Goal: Answer question/provide support

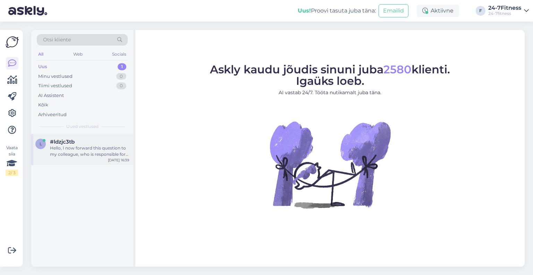
click at [68, 149] on div "Hello, I now forward this question to my colleague, who is responsible for this…" at bounding box center [89, 151] width 79 height 12
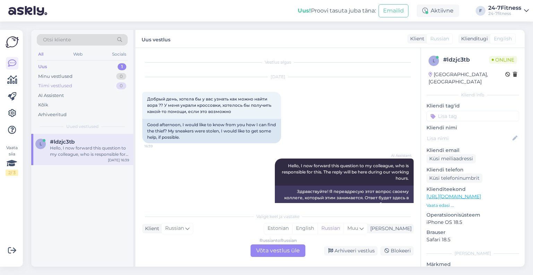
scroll to position [8, 0]
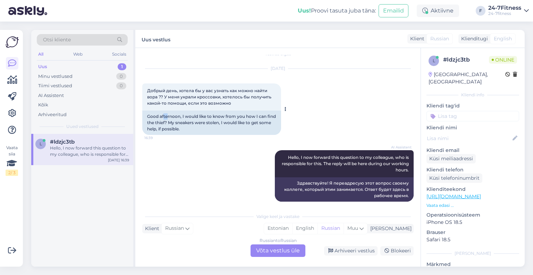
drag, startPoint x: 164, startPoint y: 113, endPoint x: 167, endPoint y: 118, distance: 6.1
click at [167, 118] on div "Good afternoon, I would like to know from you how I can find the thief? My snea…" at bounding box center [211, 122] width 139 height 24
drag, startPoint x: 169, startPoint y: 126, endPoint x: 165, endPoint y: 123, distance: 5.2
click at [165, 124] on div "Good afternoon, I would like to know from you how I can find the thief? My snea…" at bounding box center [211, 122] width 139 height 24
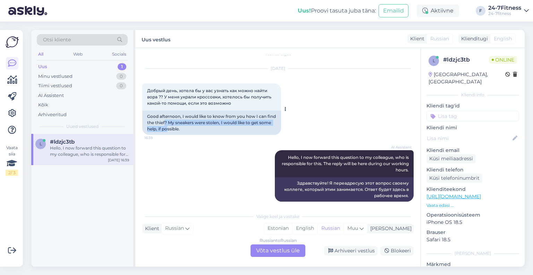
click at [165, 123] on div "Good afternoon, I would like to know from you how I can find the thief? My snea…" at bounding box center [211, 122] width 139 height 24
drag, startPoint x: 166, startPoint y: 124, endPoint x: 171, endPoint y: 129, distance: 6.9
click at [169, 128] on div "Good afternoon, I would like to know from you how I can find the thief? My snea…" at bounding box center [211, 122] width 139 height 24
click at [171, 129] on div "Good afternoon, I would like to know from you how I can find the thief? My snea…" at bounding box center [211, 122] width 139 height 24
drag, startPoint x: 171, startPoint y: 132, endPoint x: 169, endPoint y: 123, distance: 8.6
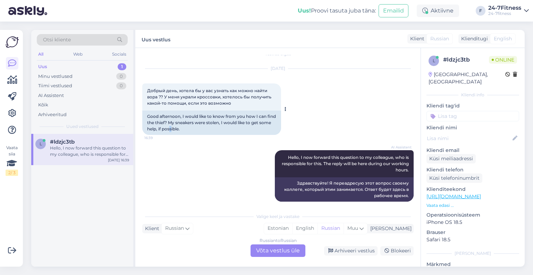
click at [169, 126] on div "Good afternoon, I would like to know from you how I can find the thief? My snea…" at bounding box center [211, 122] width 139 height 24
click at [169, 123] on div "Good afternoon, I would like to know from you how I can find the thief? My snea…" at bounding box center [211, 122] width 139 height 24
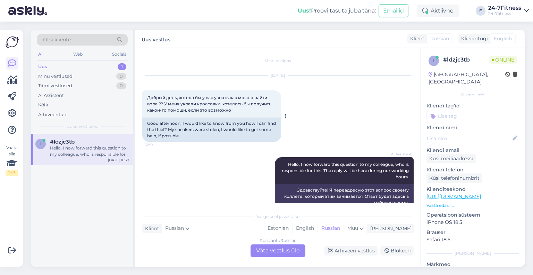
scroll to position [0, 0]
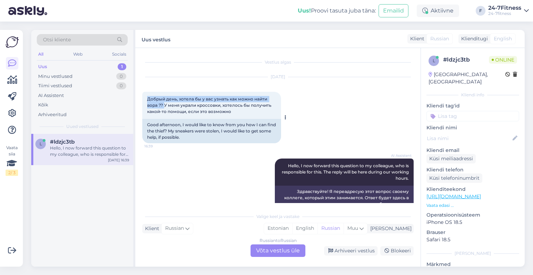
drag, startPoint x: 164, startPoint y: 108, endPoint x: 147, endPoint y: 100, distance: 18.2
click at [147, 100] on span "Добрый день, хотела бы у вас узнать как можно найти вора ?? У меня украли кросс…" at bounding box center [209, 105] width 125 height 18
copy span "Добрый день, хотела бы у вас узнать как можно найти вора ??"
click at [168, 110] on span "Добрый день, хотела бы у вас узнать как можно найти вора ?? У меня украли кросс…" at bounding box center [209, 105] width 125 height 18
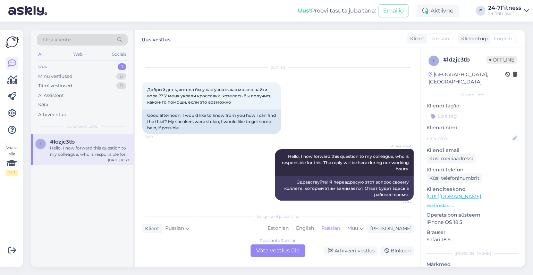
scroll to position [14, 0]
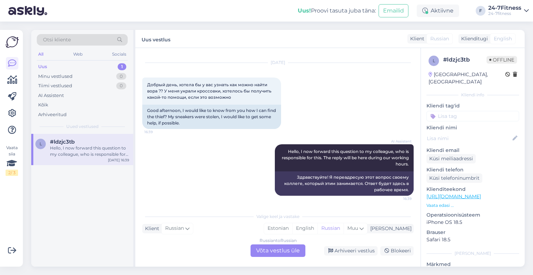
click at [282, 247] on div "Russian to Russian Võta vestlus üle" at bounding box center [278, 250] width 55 height 12
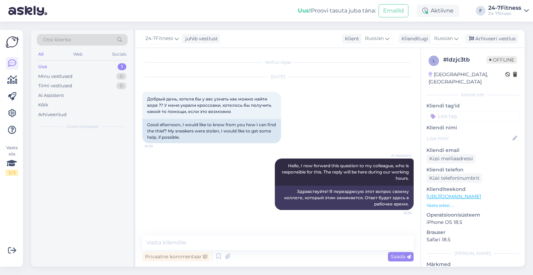
scroll to position [0, 0]
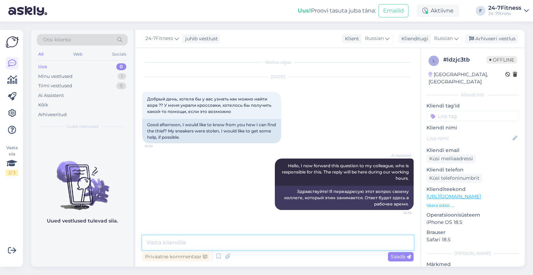
click at [188, 237] on textarea at bounding box center [277, 242] width 271 height 15
paste textarea "Здравствуйте! Пожалуйста, свяжитесь с полицией для начала расследования. К сожа…"
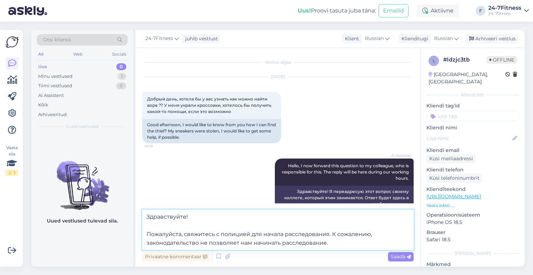
paste textarea "При необходимости полиция свяжется с нами, и мы предоставим им имеющуюся у нас …"
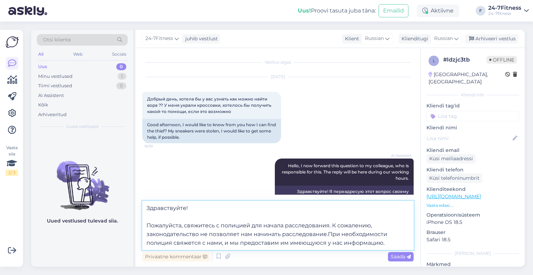
click at [327, 234] on textarea "Здравствуйте! Пожалуйста, свяжитесь с полицией для начала расследования. К сожа…" at bounding box center [277, 225] width 271 height 49
type textarea "Здравствуйте! Пожалуйста, свяжитесь с полицией для начала расследования. К сожа…"
click at [397, 261] on div "Privaatne kommentaar Saada" at bounding box center [277, 256] width 271 height 13
click at [394, 259] on span "Saada" at bounding box center [401, 256] width 20 height 6
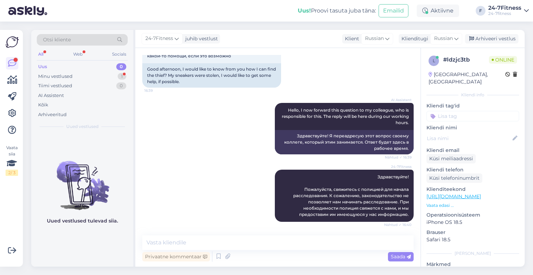
scroll to position [85, 0]
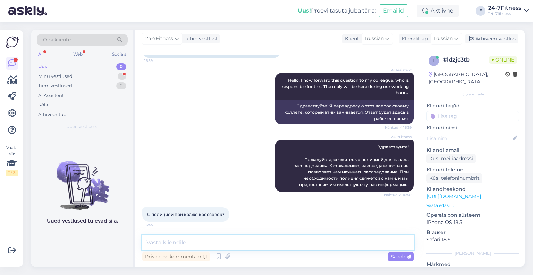
click at [185, 240] on textarea at bounding box center [277, 242] width 271 height 15
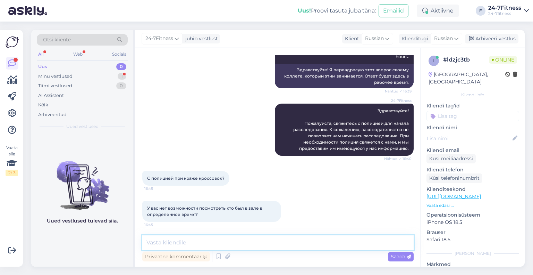
click at [183, 240] on textarea at bounding box center [277, 242] width 271 height 15
paste textarea "Именно. Спортивный клуб не имеет законного права проводить подобный обыск самос…"
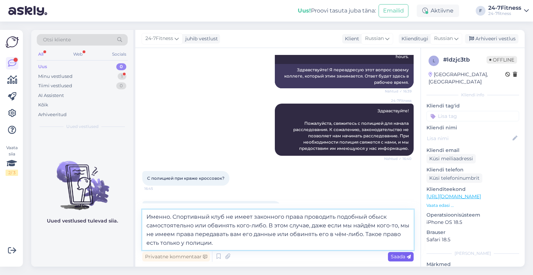
type textarea "Именно. Спортивный клуб не имеет законного права проводить подобный обыск самос…"
click at [394, 255] on span "Saada" at bounding box center [401, 256] width 20 height 6
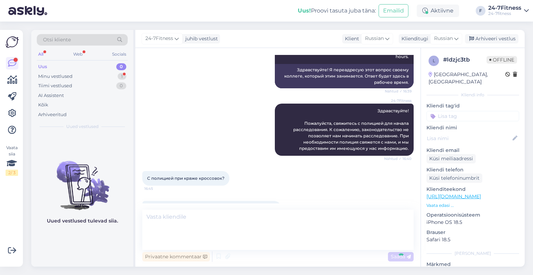
scroll to position [183, 0]
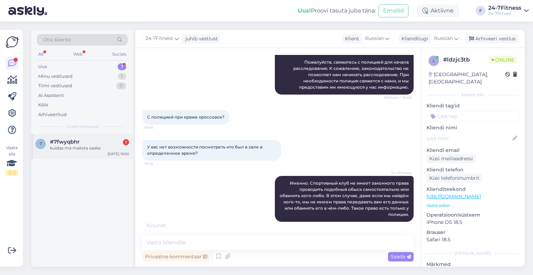
click at [71, 150] on div "kuidas ma maksta saaks" at bounding box center [89, 148] width 79 height 6
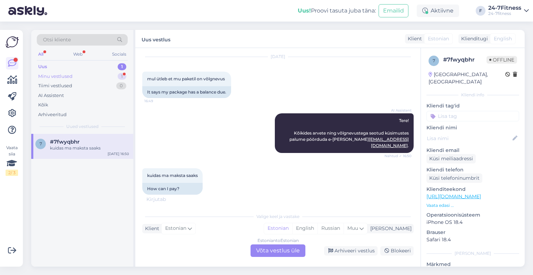
scroll to position [13, 0]
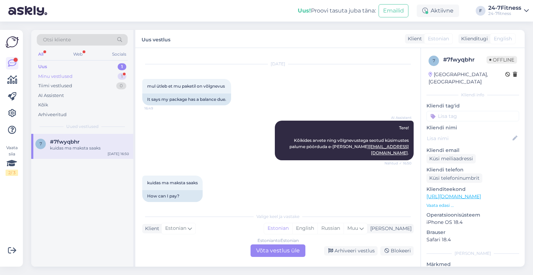
click at [61, 72] on div "Minu vestlused 1" at bounding box center [82, 76] width 91 height 10
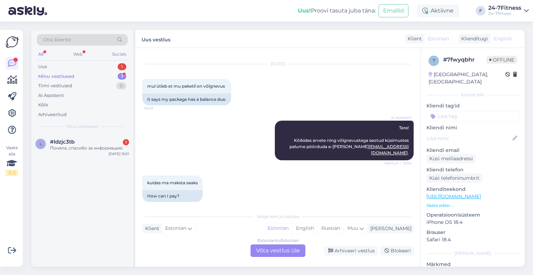
click at [272, 251] on div "Estonian to Estonian Võta vestlus üle" at bounding box center [278, 250] width 55 height 12
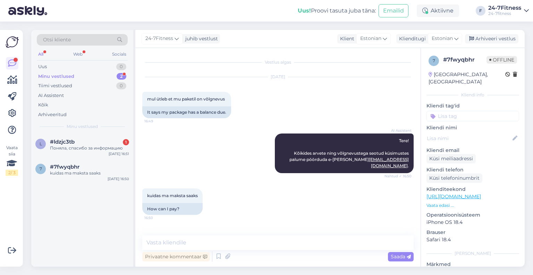
scroll to position [0, 0]
click at [213, 241] on textarea at bounding box center [277, 242] width 271 height 15
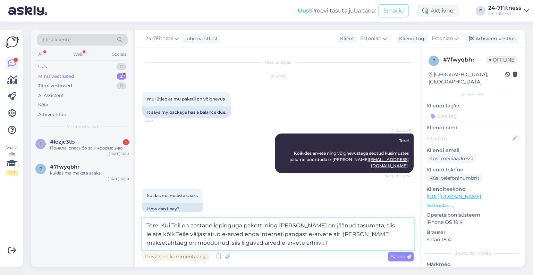
type textarea "Tere! Kui Teil on aastane lepinguga pakett, ning [PERSON_NAME] on jäänud tasuma…"
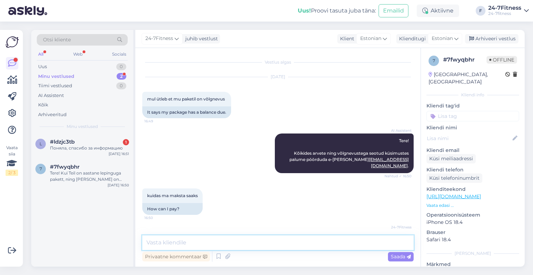
scroll to position [35, 0]
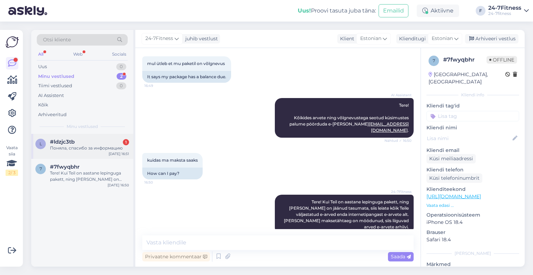
click at [107, 147] on div "Поняла, спасибо за информацию" at bounding box center [89, 148] width 79 height 6
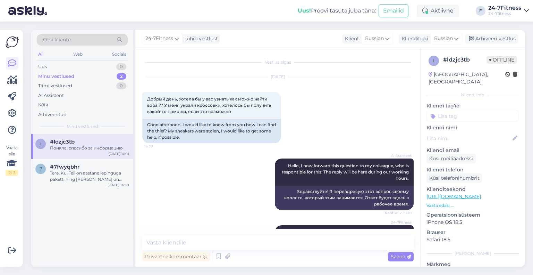
scroll to position [212, 0]
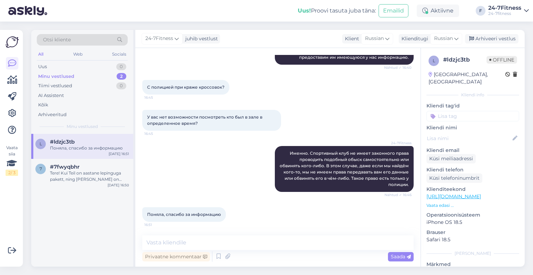
click at [321, 143] on div "24-7Fitness Именно. Спортивный клуб не имеет законного права проводить подобный…" at bounding box center [277, 168] width 271 height 61
click at [82, 165] on div "#7fwyqbhr 1" at bounding box center [89, 166] width 79 height 6
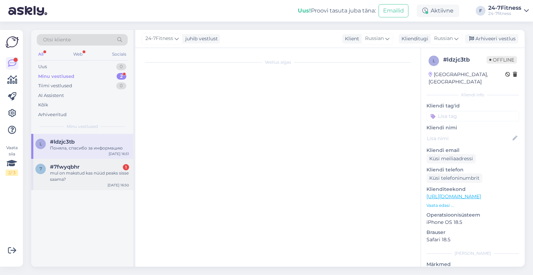
scroll to position [65, 0]
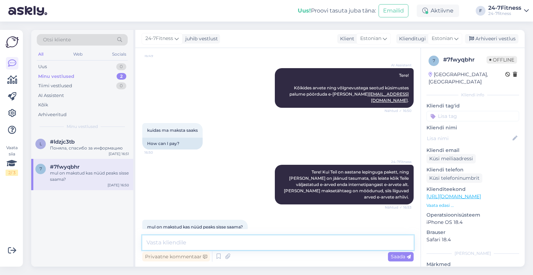
click at [184, 244] on textarea at bounding box center [277, 242] width 271 height 15
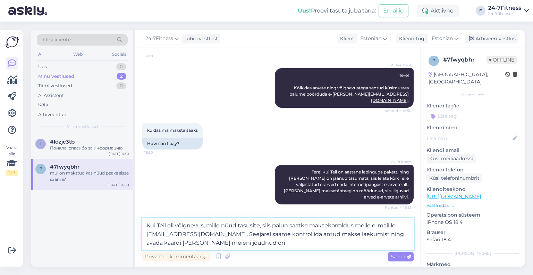
type textarea "Kui Teil oli võlgnevus, mille nüüd tasusite, siis palun saatke maksekorraldus m…"
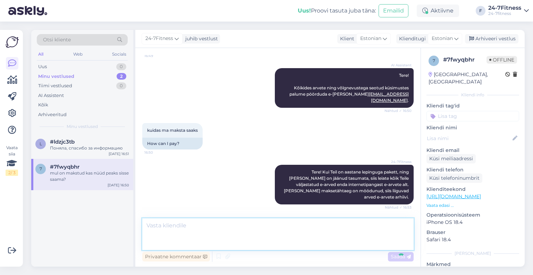
scroll to position [114, 0]
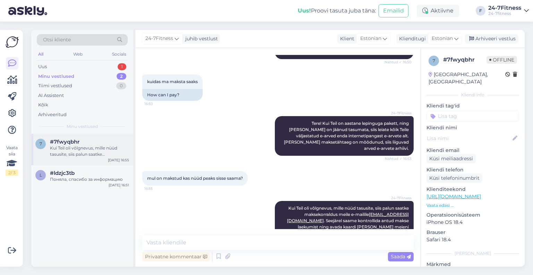
click at [95, 150] on div "Kui Teil oli võlgnevus, mille nüüd tasusite, siis palun saatke maksekorraldus m…" at bounding box center [89, 151] width 79 height 12
click at [56, 68] on div "Uus 1" at bounding box center [82, 67] width 91 height 10
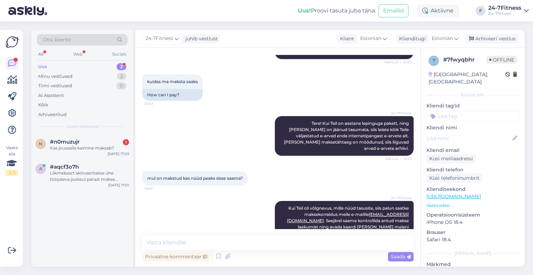
click at [95, 132] on div "Otsi kliente All Web Socials Uus 2 Minu vestlused 2 Tiimi vestlused 0 AI Assist…" at bounding box center [82, 82] width 102 height 104
click at [101, 151] on div "Kas jousaalis kaimine maksab?" at bounding box center [89, 148] width 79 height 6
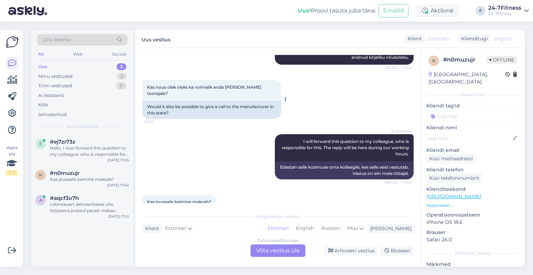
scroll to position [283, 0]
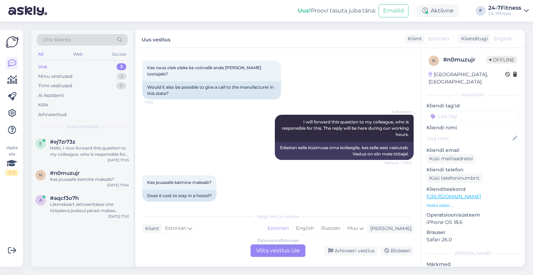
click at [265, 248] on div "Estonian to Estonian Võta vestlus üle" at bounding box center [278, 250] width 55 height 12
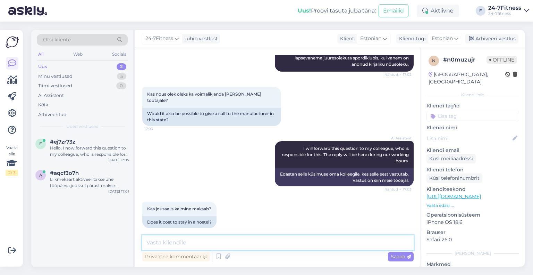
click at [205, 241] on textarea at bounding box center [277, 242] width 271 height 15
click at [222, 241] on textarea "Nõusolek tuleb edastada" at bounding box center [277, 242] width 271 height 15
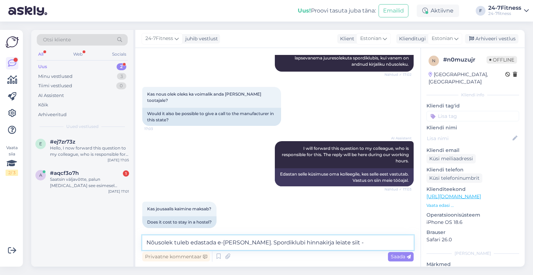
paste textarea "[URL][DOMAIN_NAME]"
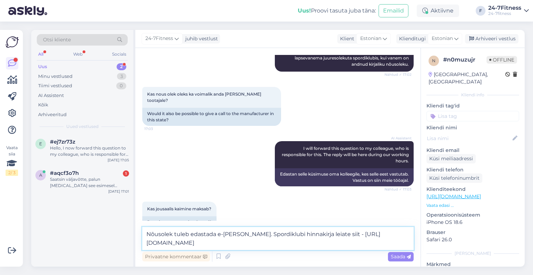
scroll to position [265, 0]
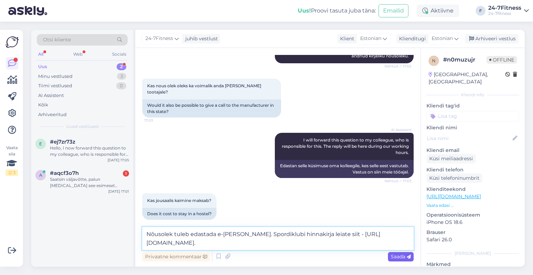
type textarea "Nõusolek tuleb edastada e-[PERSON_NAME]. Spordiklubi hinnakirja leiate siit - […"
click at [398, 259] on div "Saada" at bounding box center [401, 256] width 26 height 9
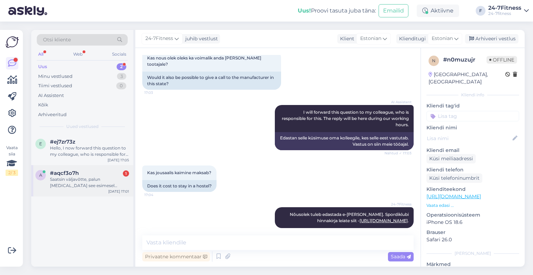
click at [102, 180] on div "Saatsin väljavõtte, palun [MEDICAL_DATA] see esimesel võimalusel" at bounding box center [89, 182] width 79 height 12
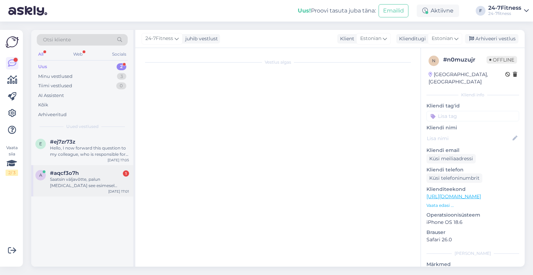
scroll to position [457, 0]
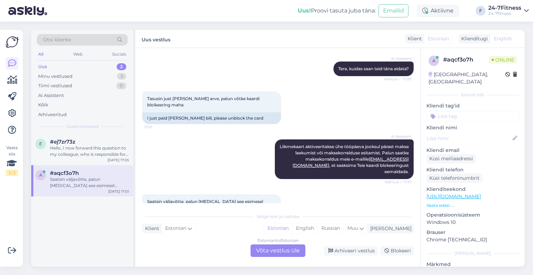
click at [267, 248] on div "Estonian to Estonian Võta vestlus üle" at bounding box center [278, 250] width 55 height 12
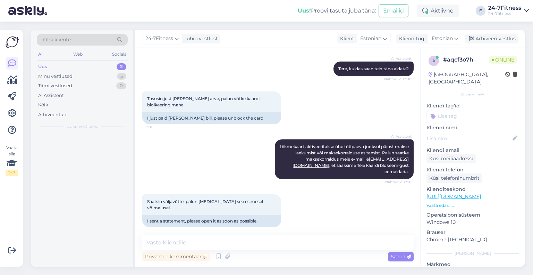
scroll to position [431, 0]
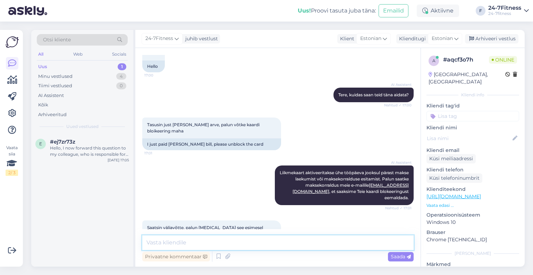
drag, startPoint x: 196, startPoint y: 242, endPoint x: 191, endPoint y: 235, distance: 8.5
click at [196, 242] on textarea at bounding box center [277, 242] width 271 height 15
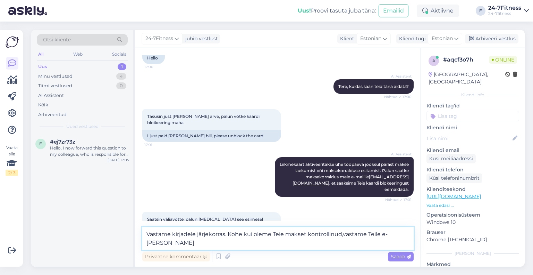
type textarea "Vastame kirjadele järjekorras. Kohe kui oleme Teie makset kontrollinud,vastame …"
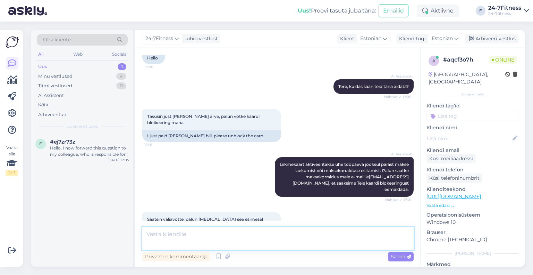
scroll to position [467, 0]
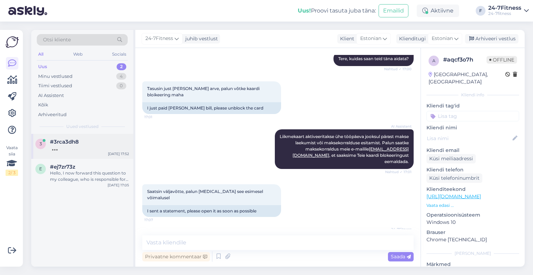
click at [75, 137] on div "3 #3rca3dh8 [DATE] 17:52" at bounding box center [82, 146] width 102 height 25
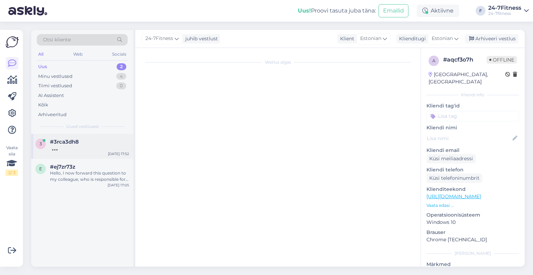
scroll to position [28, 0]
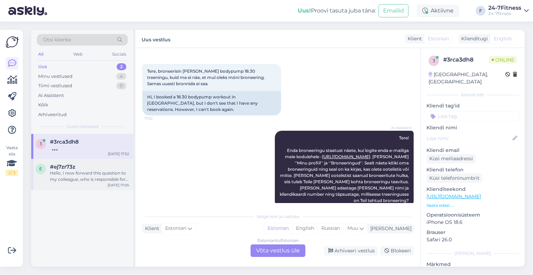
click at [75, 164] on div "#ej7zr73z" at bounding box center [89, 166] width 79 height 6
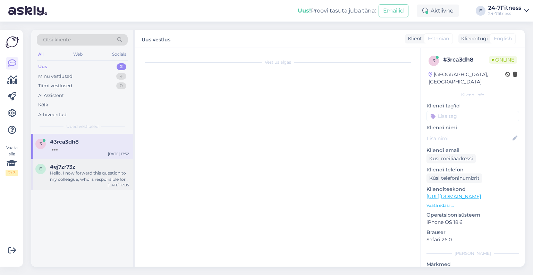
scroll to position [0, 0]
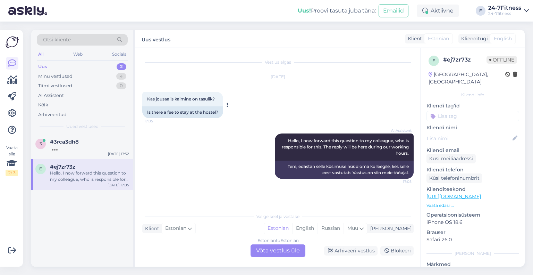
click at [190, 100] on span "Kas jousaalis kaimine on tasulik?" at bounding box center [181, 98] width 68 height 5
click at [78, 138] on span "#3rca3dh8" at bounding box center [64, 141] width 29 height 6
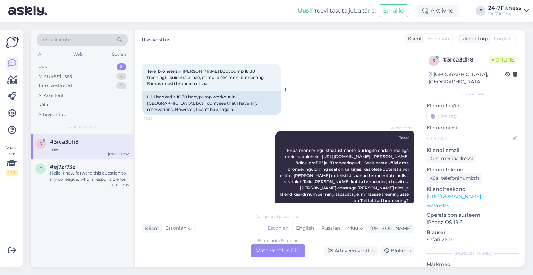
click at [191, 78] on span "Tere, broneerisin [PERSON_NAME] bodypump 18.30 treeningu, kuid ma ei nàe, et mu…" at bounding box center [206, 77] width 119 height 18
drag, startPoint x: 185, startPoint y: 79, endPoint x: 179, endPoint y: 77, distance: 5.8
click at [179, 77] on span "Tere, broneerisin [PERSON_NAME] bodypump 18.30 treeningu, kuid ma ei nàe, et mu…" at bounding box center [206, 77] width 119 height 18
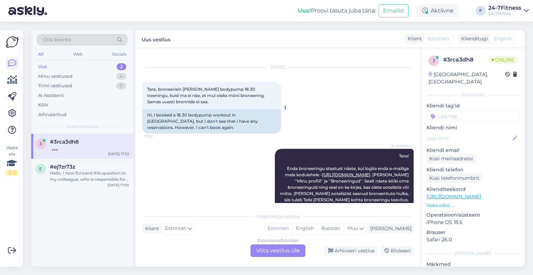
scroll to position [0, 0]
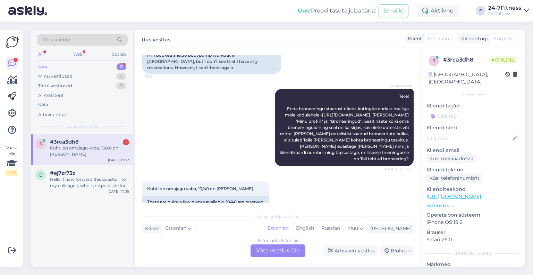
click at [265, 251] on div "Estonian to Estonian Võta vestlus üle" at bounding box center [278, 250] width 55 height 12
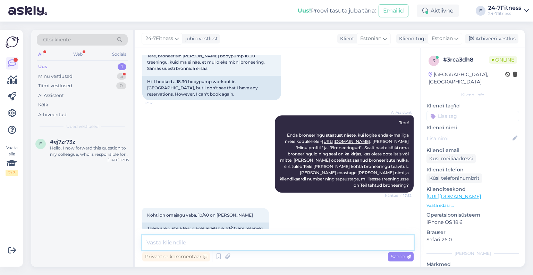
click at [194, 238] on textarea at bounding box center [277, 242] width 271 height 15
type textarea "Palun saatke [PERSON_NAME] nimi, et saaksime kontrollida."
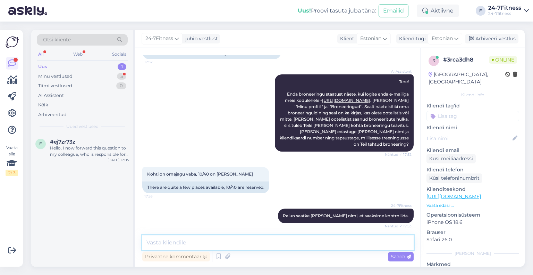
scroll to position [103, 0]
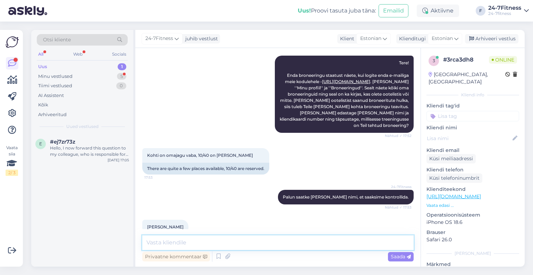
click at [224, 245] on textarea at bounding box center [277, 242] width 271 height 15
type textarea "L"
type textarea "V"
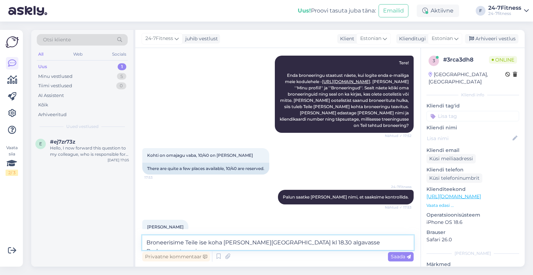
type textarea "Broneerisime Teile ise koha [PERSON_NAME][GEOGRAPHIC_DATA] kl 18.30 algavasse B…"
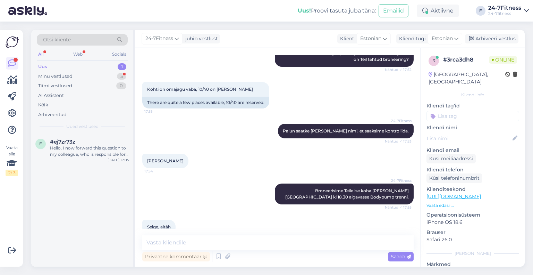
scroll to position [169, 0]
click at [97, 150] on div "Hello, I now forward this question to my colleague, who is responsible for this…" at bounding box center [89, 151] width 79 height 12
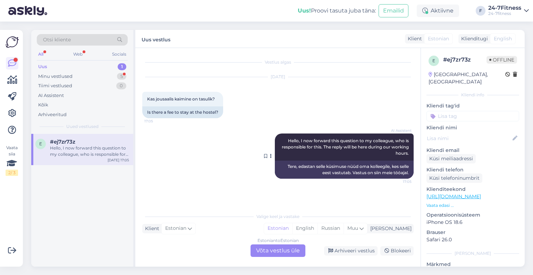
click at [329, 151] on div "AI Assistent Hello, I now forward this question to my colleague, who is respons…" at bounding box center [344, 146] width 139 height 27
click at [356, 248] on div "Arhiveeri vestlus" at bounding box center [350, 250] width 53 height 9
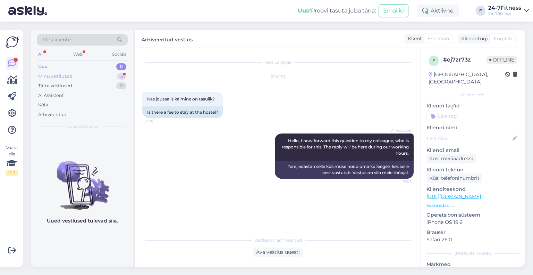
click at [87, 77] on div "Minu vestlused 5" at bounding box center [82, 76] width 91 height 10
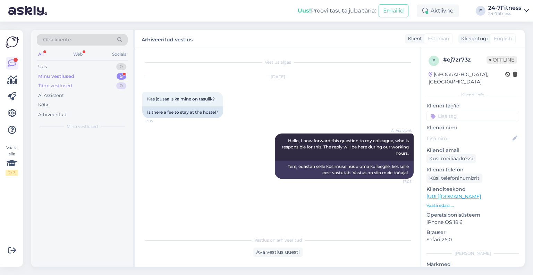
click at [87, 89] on div "Tiimi vestlused 0" at bounding box center [82, 86] width 91 height 10
click at [63, 72] on div "Minu vestlused 5" at bounding box center [82, 76] width 91 height 10
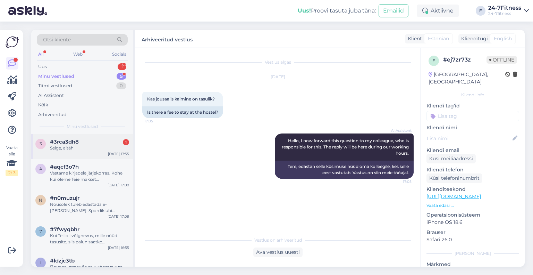
click at [85, 142] on div "#3rca3dh8 1" at bounding box center [89, 141] width 79 height 6
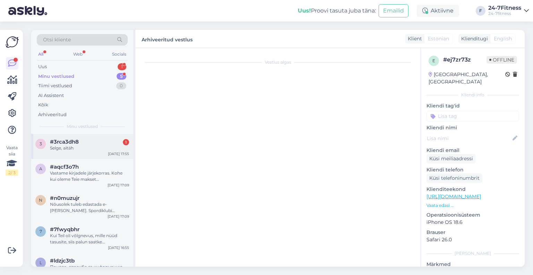
scroll to position [169, 0]
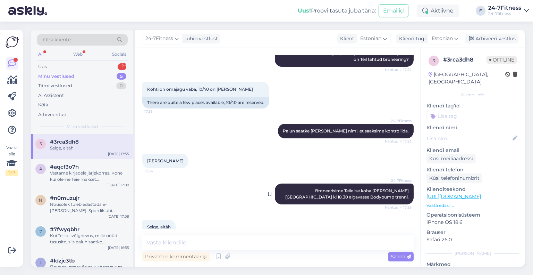
click at [314, 183] on div "24-7Fitness Broneerisime Teile ise koha [PERSON_NAME][GEOGRAPHIC_DATA] kl 18.30…" at bounding box center [344, 193] width 139 height 21
click at [475, 39] on div "Arhiveeri vestlus" at bounding box center [491, 38] width 53 height 9
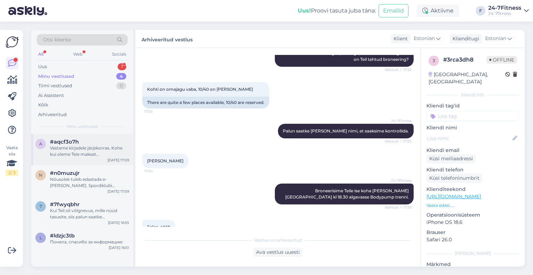
click at [82, 150] on div "Vastame kirjadele järjekorras. Kohe kui oleme Teie makset kontrollinud,vastame …" at bounding box center [89, 151] width 79 height 12
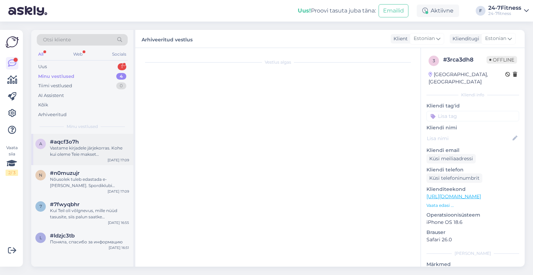
scroll to position [467, 0]
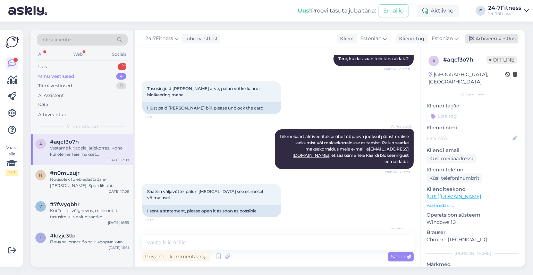
click at [497, 41] on div "Arhiveeri vestlus" at bounding box center [491, 38] width 53 height 9
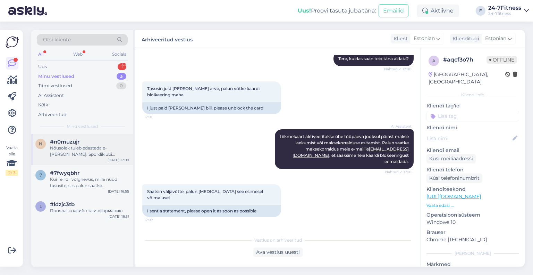
click at [59, 145] on div "Nõusolek tuleb edastada e-[PERSON_NAME]. Spordiklubi hinnakirja leiate siit - […" at bounding box center [89, 151] width 79 height 12
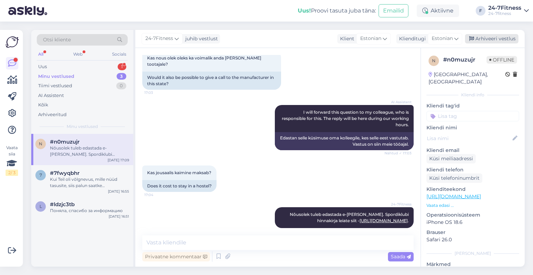
click at [497, 40] on div "Arhiveeri vestlus" at bounding box center [491, 38] width 53 height 9
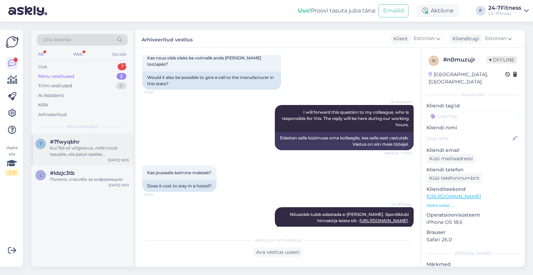
click at [84, 146] on div "Kui Teil oli võlgnevus, mille nüüd tasusite, siis palun saatke maksekorraldus m…" at bounding box center [89, 151] width 79 height 12
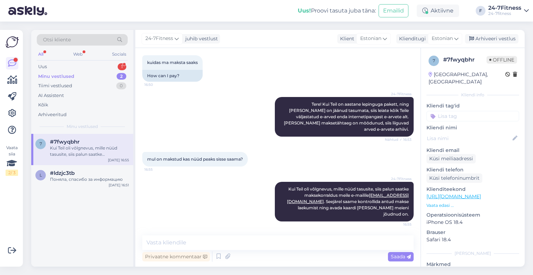
scroll to position [114, 0]
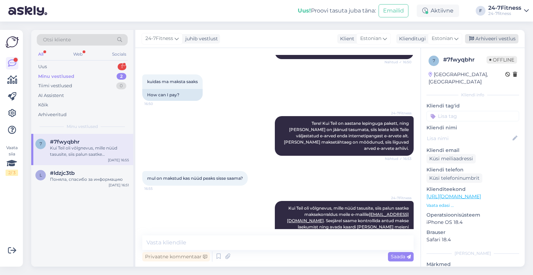
click at [487, 41] on div "Arhiveeri vestlus" at bounding box center [491, 38] width 53 height 9
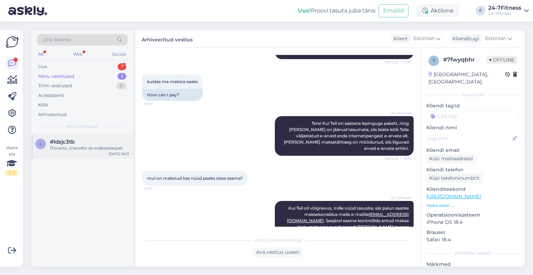
click at [61, 155] on div "l #ldzjc3tb Поняла, спасибо за информацию [DATE] 16:51" at bounding box center [82, 146] width 102 height 25
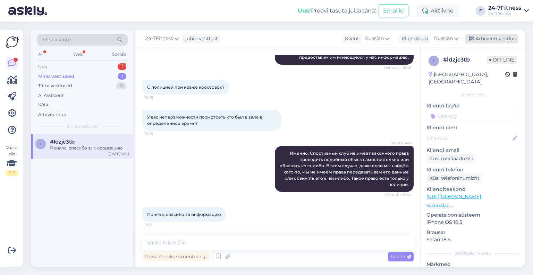
click at [477, 41] on div "Arhiveeri vestlus" at bounding box center [491, 38] width 53 height 9
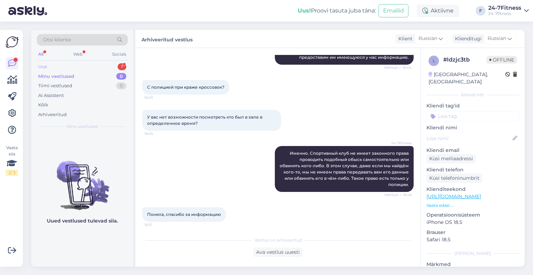
click at [78, 69] on div "Uus 1" at bounding box center [82, 67] width 91 height 10
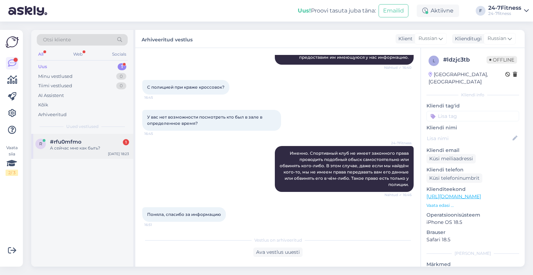
click at [74, 141] on span "#rfu0mfmo" at bounding box center [66, 141] width 32 height 6
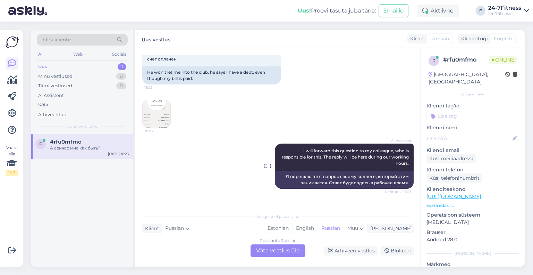
scroll to position [83, 0]
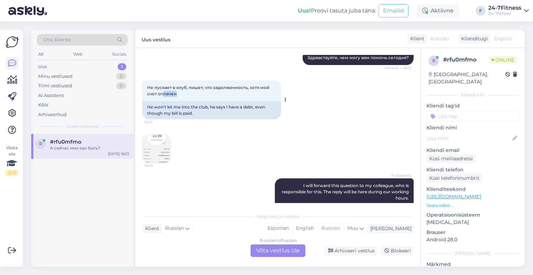
drag, startPoint x: 164, startPoint y: 91, endPoint x: 194, endPoint y: 93, distance: 30.6
click at [194, 93] on div "Не пускает в клуб, пишет, что задолженность, хотя мой счет оплачен 18:23" at bounding box center [211, 90] width 139 height 21
drag, startPoint x: 199, startPoint y: 90, endPoint x: 192, endPoint y: 88, distance: 7.4
click at [192, 88] on div "Не пускает в клуб, пишет, что задолженность, хотя мой счет оплачен 18:23" at bounding box center [211, 90] width 139 height 21
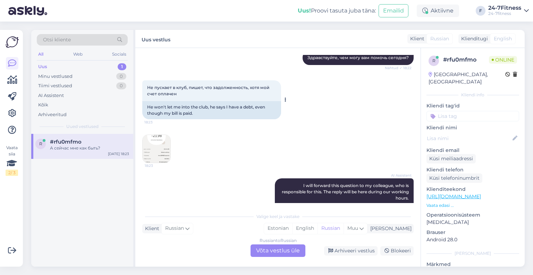
click at [176, 90] on span "Не пускает в клуб, пишет, что задолженность, хотя мой счет оплачен" at bounding box center [208, 90] width 123 height 11
click at [176, 93] on span "Не пускает в клуб, пишет, что задолженность, хотя мой счет оплачен" at bounding box center [208, 90] width 123 height 11
drag, startPoint x: 174, startPoint y: 109, endPoint x: 177, endPoint y: 115, distance: 6.5
click at [176, 114] on div "He won't let me into the club, he says I have a debt, even though my bill is pa…" at bounding box center [211, 110] width 139 height 18
click at [157, 142] on img at bounding box center [157, 149] width 28 height 28
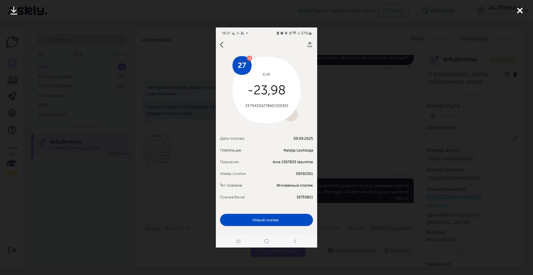
click at [0, 146] on div at bounding box center [266, 137] width 533 height 275
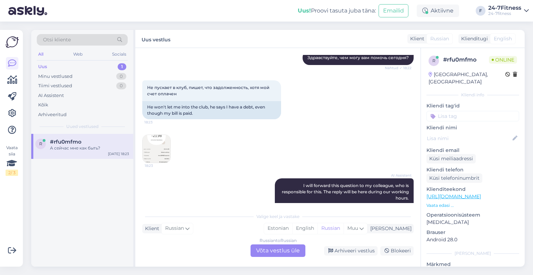
click at [265, 253] on div "Russian to Russian Võta vestlus üle" at bounding box center [278, 250] width 55 height 12
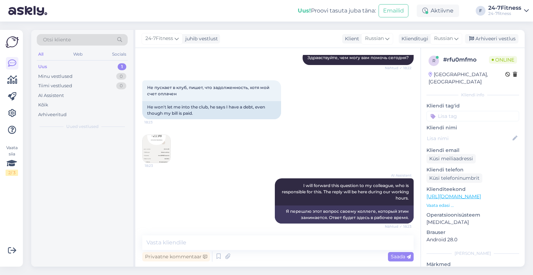
click at [213, 230] on div "Vestlus algas [DATE] Здравствуйте. 18:22 Hello. AI Assistent Здравствуйте, чем …" at bounding box center [277, 157] width 285 height 218
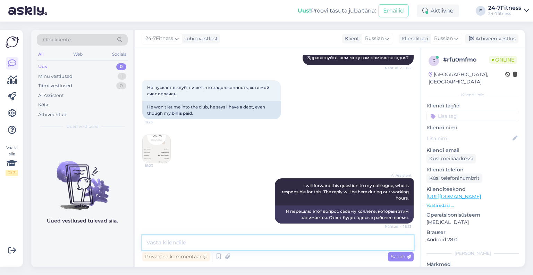
click at [211, 241] on textarea at bounding box center [277, 242] width 271 height 15
paste textarea "Здравствуйте! Мы видим, что у вас есть неоплаченный счёт на сумму 1364980 0,01 …"
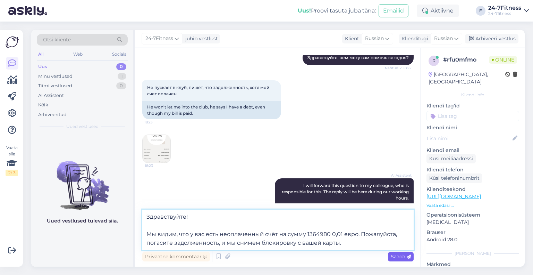
type textarea "Здравствуйте! Мы видим, что у вас есть неоплаченный счёт на сумму 1364980 0,01 …"
click at [395, 255] on span "Saada" at bounding box center [401, 256] width 20 height 6
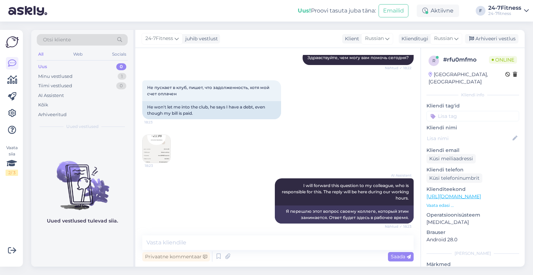
scroll to position [181, 0]
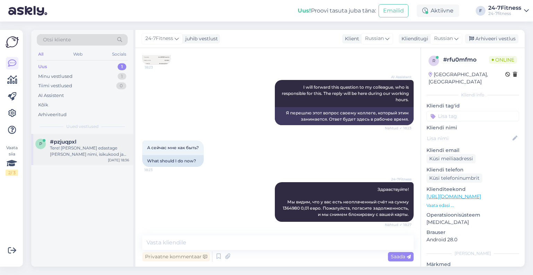
click at [70, 149] on div "Tere! [PERSON_NAME] edastage [PERSON_NAME] nimi, isikukood ja telefoninumber, e…" at bounding box center [89, 151] width 79 height 12
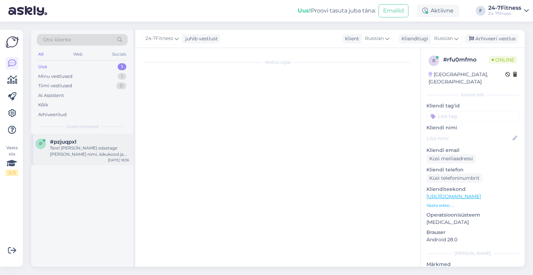
scroll to position [0, 0]
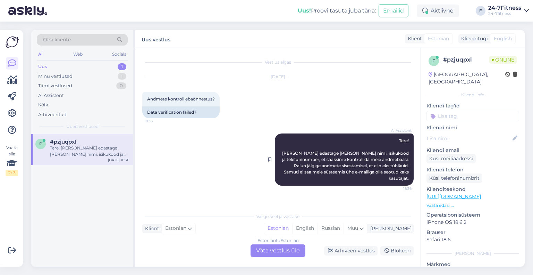
click at [328, 155] on span "Tere! [PERSON_NAME] edastage [PERSON_NAME] nimi, isikukood ja telefoninumber, e…" at bounding box center [346, 159] width 128 height 43
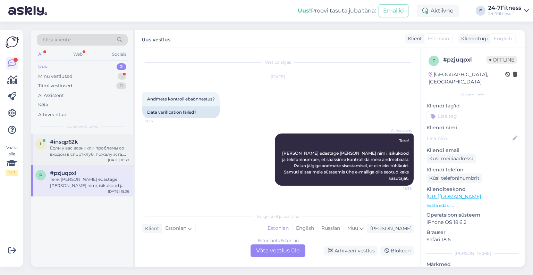
click at [73, 143] on span "#insqp62k" at bounding box center [64, 141] width 28 height 6
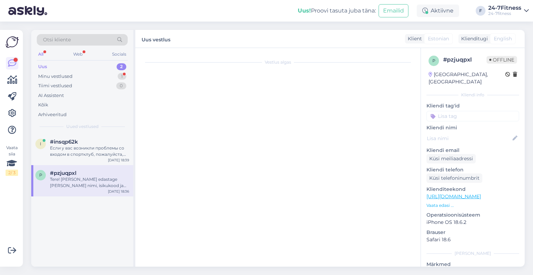
scroll to position [578, 0]
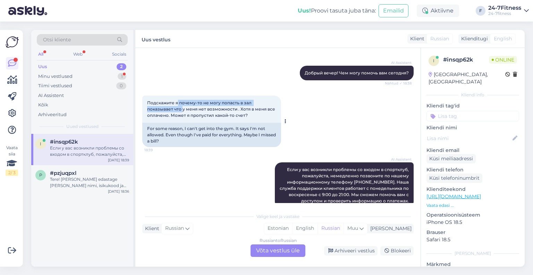
drag, startPoint x: 177, startPoint y: 86, endPoint x: 182, endPoint y: 94, distance: 8.6
click at [182, 95] on div "Подскажите я почему-то не могу попасть в зал показывает что у меня нет возможно…" at bounding box center [211, 108] width 139 height 27
click at [182, 100] on span "Подскажите я почему-то не могу попасть в зал показывает что у меня нет возможно…" at bounding box center [211, 109] width 129 height 18
drag, startPoint x: 184, startPoint y: 98, endPoint x: 183, endPoint y: 91, distance: 6.4
click at [183, 100] on span "Подскажите я почему-то не могу попасть в зал показывает что у меня нет возможно…" at bounding box center [211, 109] width 129 height 18
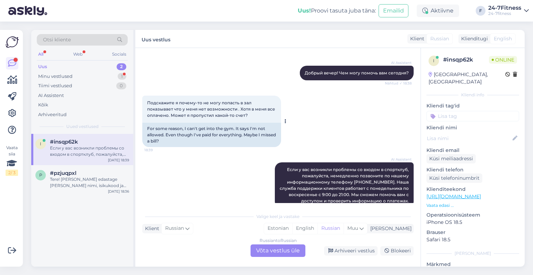
click at [183, 100] on span "Подскажите я почему-то не могу попасть в зал показывает что у меня нет возможно…" at bounding box center [211, 109] width 129 height 18
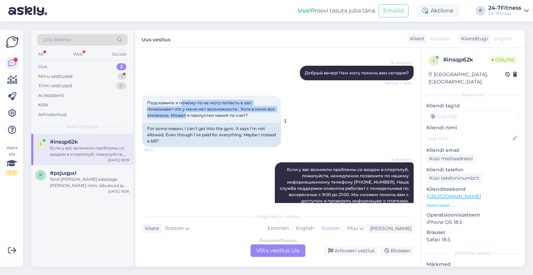
drag, startPoint x: 182, startPoint y: 95, endPoint x: 186, endPoint y: 101, distance: 7.8
click at [185, 101] on span "Подскажите я почему-то не могу попасть в зал показывает что у меня нет возможно…" at bounding box center [211, 109] width 129 height 18
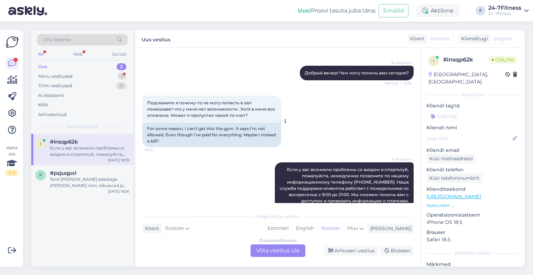
click at [186, 101] on span "Подскажите я почему-то не могу попасть в зал показывает что у меня нет возможно…" at bounding box center [211, 109] width 129 height 18
drag, startPoint x: 188, startPoint y: 105, endPoint x: 186, endPoint y: 97, distance: 8.6
click at [186, 98] on div "Подскажите я почему-то не могу попасть в зал показывает что у меня нет возможно…" at bounding box center [211, 108] width 139 height 27
click at [187, 99] on div "Подскажите я почему-то не могу попасть в зал показывает что у меня нет возможно…" at bounding box center [211, 108] width 139 height 27
click at [188, 100] on span "Подскажите я почему-то не могу попасть в зал показывает что у меня нет возможно…" at bounding box center [211, 109] width 129 height 18
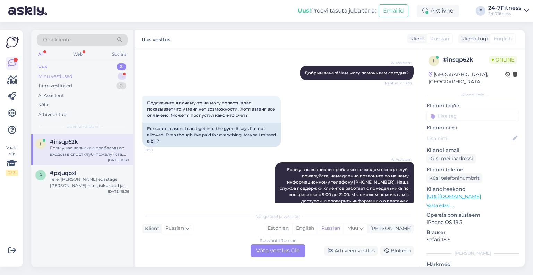
click at [78, 76] on div "Minu vestlused 1" at bounding box center [82, 76] width 91 height 10
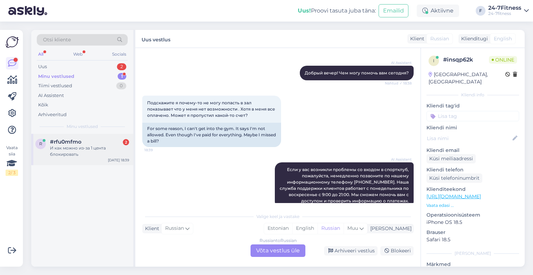
click at [73, 139] on span "#rfu0mfmo" at bounding box center [66, 141] width 32 height 6
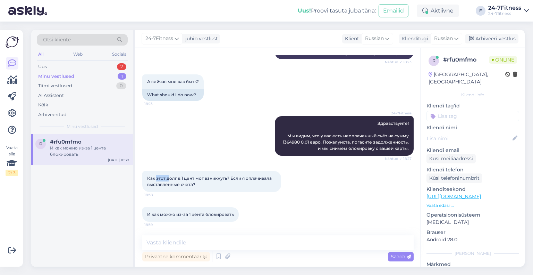
click at [169, 180] on span "Как этот долг в 1 цент мог взникнуть? Если я оплачивала выставленные счета?" at bounding box center [210, 180] width 126 height 11
drag, startPoint x: 215, startPoint y: 180, endPoint x: 201, endPoint y: 179, distance: 14.3
click at [201, 179] on span "Как этот долг в 1 цент мог взникнуть? Если я оплачивала выставленные счета?" at bounding box center [210, 180] width 126 height 11
drag, startPoint x: 151, startPoint y: 181, endPoint x: 178, endPoint y: 183, distance: 26.4
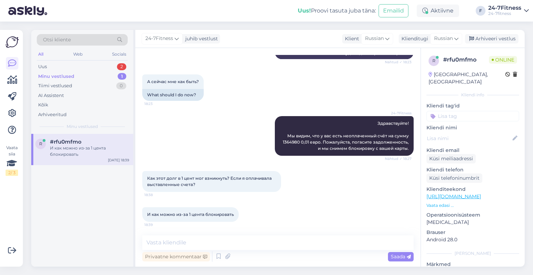
click at [167, 183] on div "Как этот долг в 1 цент мог взникнуть? Если я оплачивала выставленные счета? 18:…" at bounding box center [211, 181] width 139 height 21
click at [178, 183] on span "Как этот долг в 1 цент мог взникнуть? Если я оплачивала выставленные счета?" at bounding box center [210, 180] width 126 height 11
drag, startPoint x: 208, startPoint y: 183, endPoint x: 143, endPoint y: 176, distance: 65.6
click at [143, 176] on div "Как этот долг в 1 цент мог взникнуть? Если я оплачивала выставленные счета? 18:…" at bounding box center [211, 181] width 139 height 21
click at [190, 215] on span "И как можно из-за 1 цента блокировать" at bounding box center [190, 213] width 87 height 5
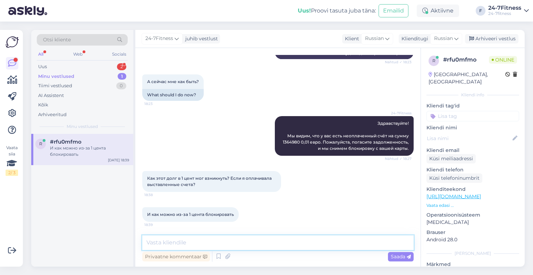
click at [193, 245] on textarea at bounding box center [277, 242] width 271 height 15
paste textarea "При наличии задолженности права доступа будут автоматически заблокированы. По н…"
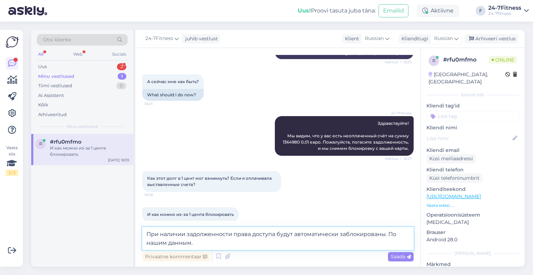
paste textarea "вы частично не оплатили счёт. Если задолженность погашена, отправьте нам платёж…"
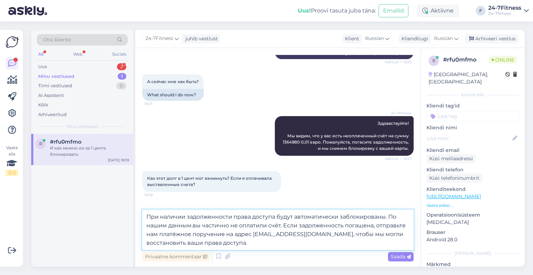
drag, startPoint x: 194, startPoint y: 225, endPoint x: 190, endPoint y: 223, distance: 4.3
click at [192, 226] on textarea "При наличии задолженности права доступа будут автоматически заблокированы. По н…" at bounding box center [277, 229] width 271 height 40
type textarea "При наличии задолженности права доступа будут автоматически заблокированы. По н…"
click at [394, 254] on span "Saada" at bounding box center [401, 256] width 20 height 6
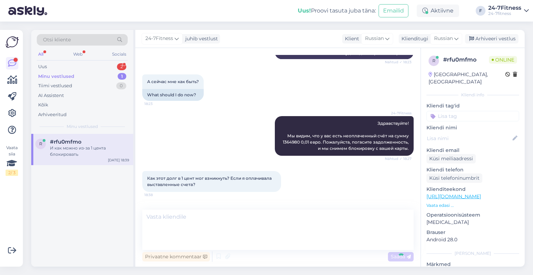
scroll to position [308, 0]
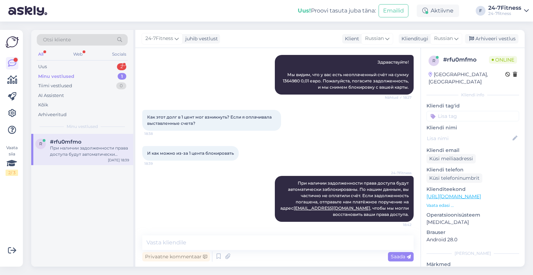
click at [75, 147] on div "При наличии задолженности права доступа будут автоматически заблокированы. По н…" at bounding box center [89, 151] width 79 height 12
click at [64, 66] on div "Uus 2" at bounding box center [82, 67] width 91 height 10
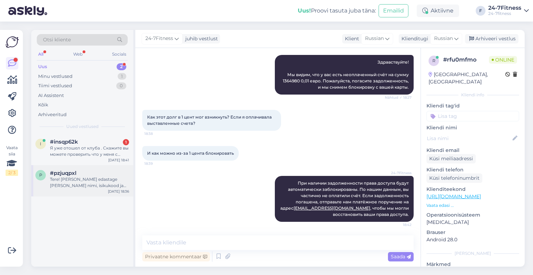
click at [72, 187] on div "Tere! [PERSON_NAME] edastage [PERSON_NAME] nimi, isikukood ja telefoninumber, e…" at bounding box center [89, 182] width 79 height 12
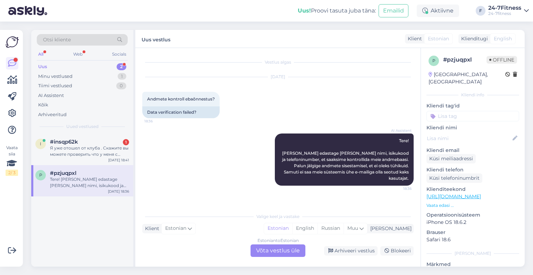
scroll to position [0, 0]
click at [75, 146] on div "Я уже отошел от клуба . Скажите вы можете проверить что у меня с доступом." at bounding box center [89, 151] width 79 height 12
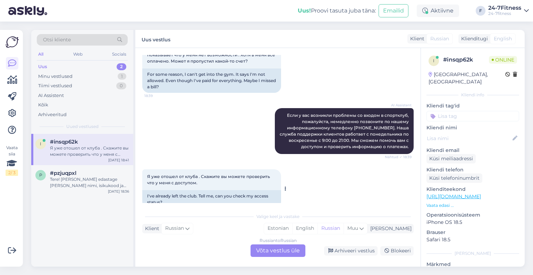
click at [201, 169] on div "Я уже отошел от клуба . Скажите вы можете проверить что у меня с доступом. 18:41" at bounding box center [211, 179] width 139 height 21
click at [200, 174] on span "Я уже отошел от клуба . Скажите вы можете проверить что у меня с доступом." at bounding box center [209, 179] width 124 height 11
drag, startPoint x: 201, startPoint y: 170, endPoint x: 200, endPoint y: 165, distance: 5.3
click at [200, 169] on div "Я уже отошел от клуба . Скажите вы можете проверить что у меня с доступом. 18:41" at bounding box center [211, 179] width 139 height 21
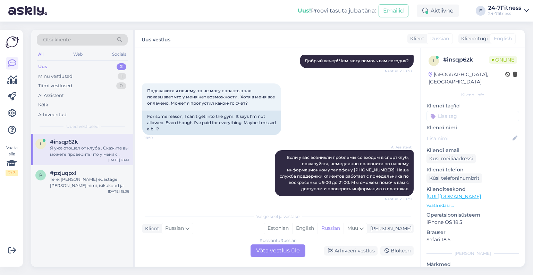
scroll to position [555, 0]
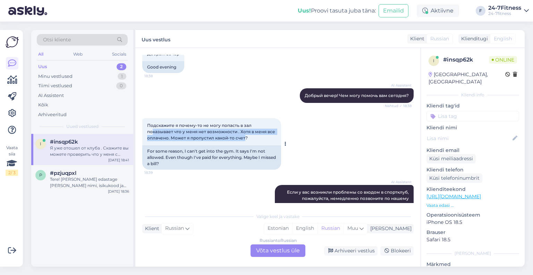
drag, startPoint x: 244, startPoint y: 127, endPoint x: 154, endPoint y: 117, distance: 91.2
click at [154, 123] on span "Подскажите я почему-то не могу попасть в зал показывает что у меня нет возможно…" at bounding box center [211, 132] width 129 height 18
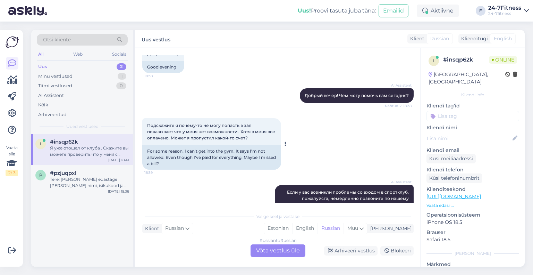
click at [266, 125] on div "Подскажите я почему-то не могу попасть в зал показывает что у меня нет возможно…" at bounding box center [211, 131] width 139 height 27
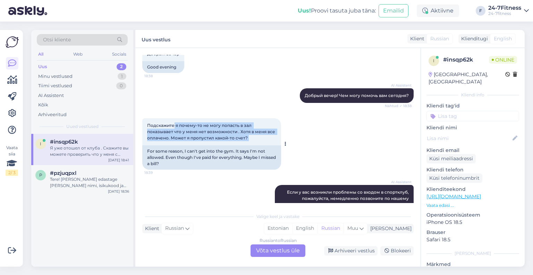
drag, startPoint x: 266, startPoint y: 125, endPoint x: 168, endPoint y: 114, distance: 98.1
click at [169, 118] on div "Подскажите я почему-то не могу попасть в зал показывает что у меня нет возможно…" at bounding box center [211, 131] width 139 height 27
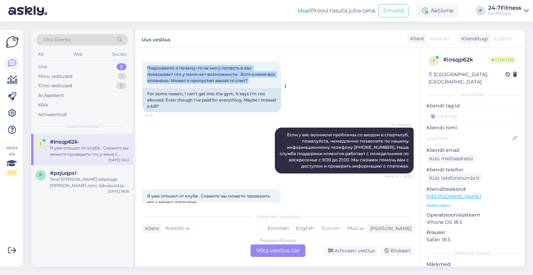
scroll to position [632, 0]
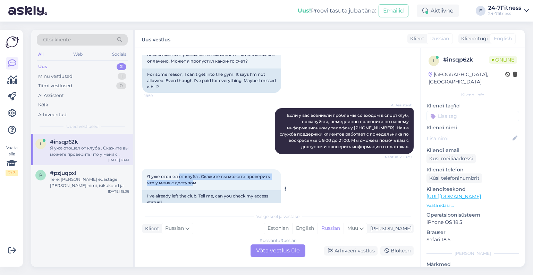
drag, startPoint x: 179, startPoint y: 162, endPoint x: 196, endPoint y: 169, distance: 18.4
click at [196, 174] on span "Я уже отошел от клуба . Скажите вы можете проверить что у меня с доступом." at bounding box center [209, 179] width 124 height 11
drag, startPoint x: 202, startPoint y: 170, endPoint x: 196, endPoint y: 163, distance: 8.8
click at [198, 169] on div "Я уже отошел от клуба . Скажите вы можете проверить что у меня с доступом. 18:41" at bounding box center [211, 179] width 139 height 21
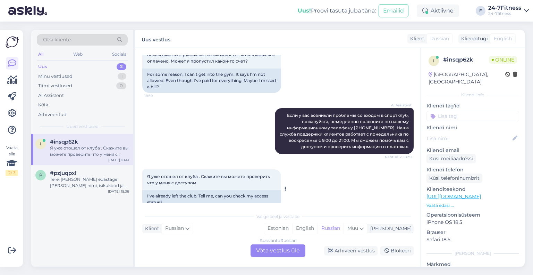
click at [196, 174] on span "Я уже отошел от клуба . Скажите вы можете проверить что у меня с доступом." at bounding box center [209, 179] width 124 height 11
click at [201, 169] on div "Я уже отошел от клуба . Скажите вы можете проверить что у меня с доступом. 18:41" at bounding box center [211, 179] width 139 height 21
click at [288, 244] on div "Valige [PERSON_NAME] vastake Klient Russian Mina Estonian English Russian Muu R…" at bounding box center [277, 233] width 271 height 48
click at [289, 247] on div "Russian to Russian Võta vestlus üle" at bounding box center [278, 250] width 55 height 12
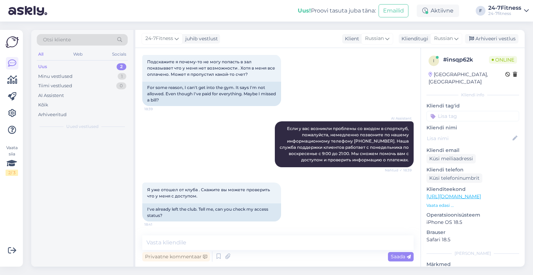
scroll to position [606, 0]
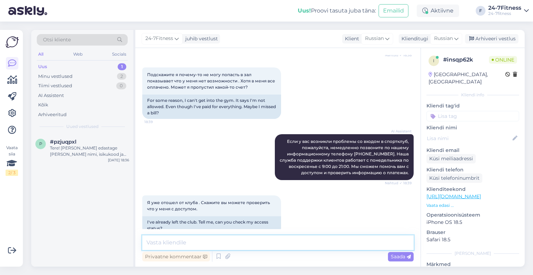
click at [172, 242] on textarea at bounding box center [277, 242] width 271 height 15
paste textarea "Пожалуйста, пришлите нам свой личный идентификационный номер, чтобы мы могли пр…"
type textarea "Пожалуйста, пришлите нам свой личный идентификационный номер, чтобы мы могли пр…"
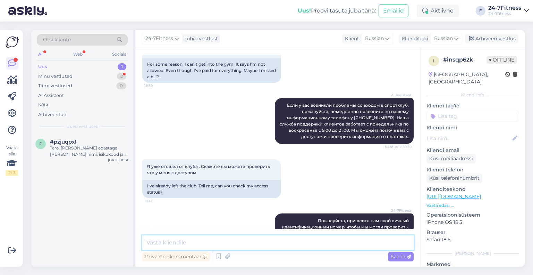
scroll to position [702, 0]
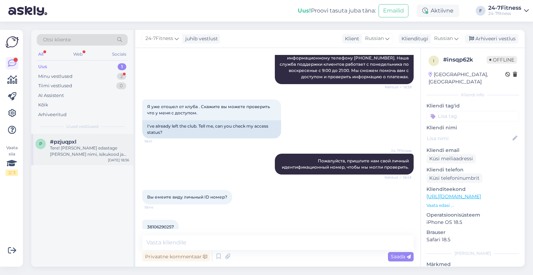
click at [84, 145] on div "Tere! [PERSON_NAME] edastage [PERSON_NAME] nimi, isikukood ja telefoninumber, e…" at bounding box center [89, 151] width 79 height 12
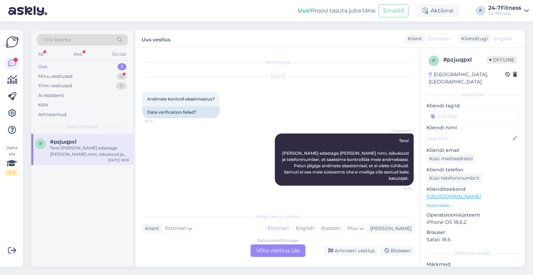
scroll to position [0, 0]
click at [80, 74] on div "Minu vestlused 2" at bounding box center [82, 76] width 91 height 10
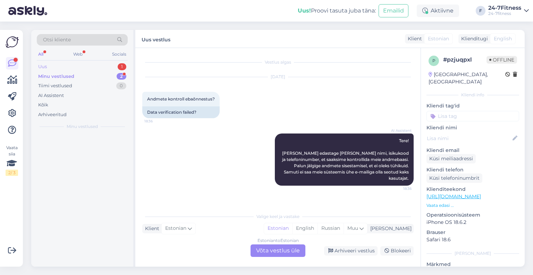
click at [49, 64] on div "Uus 1" at bounding box center [82, 67] width 91 height 10
click at [39, 69] on div "Uus" at bounding box center [42, 66] width 9 height 7
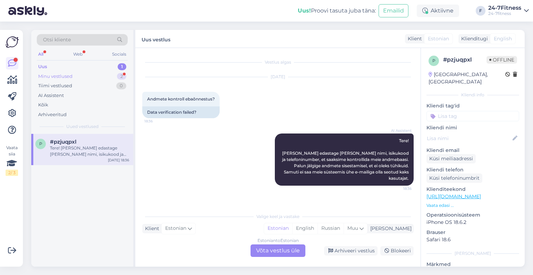
click at [61, 74] on div "Minu vestlused" at bounding box center [55, 76] width 34 height 7
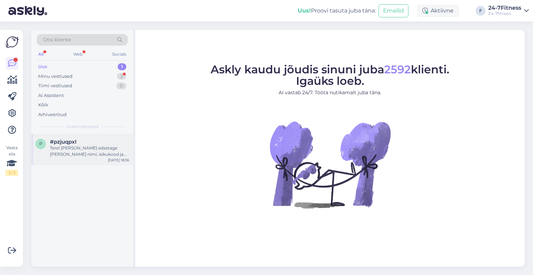
click at [68, 139] on span "#pzjuqpxl" at bounding box center [63, 141] width 26 height 6
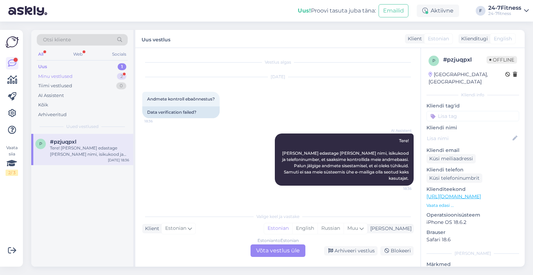
click at [72, 76] on div "Minu vestlused 2" at bounding box center [82, 76] width 91 height 10
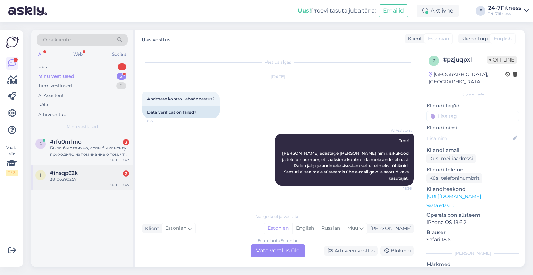
click at [89, 175] on div "#insqp62k 2" at bounding box center [89, 173] width 79 height 6
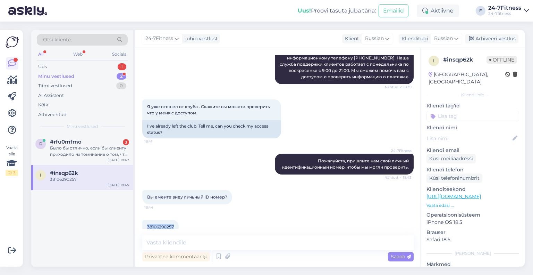
drag, startPoint x: 174, startPoint y: 214, endPoint x: 142, endPoint y: 213, distance: 31.9
click at [142, 213] on div "Vestlus algas [DATE] Я не хамил что есть задолжность. Карта была за блокирована…" at bounding box center [277, 157] width 285 height 218
copy span "38106290257"
click at [78, 150] on div "Было бы отлично, если бы клиенту приходило напоминание о том, что есть сложност…" at bounding box center [89, 151] width 79 height 12
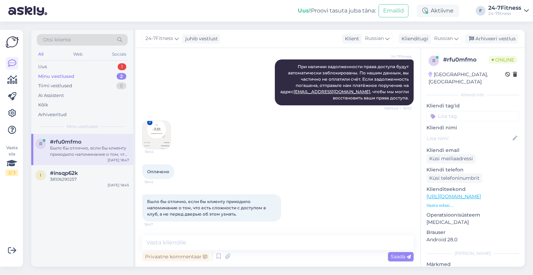
scroll to position [424, 0]
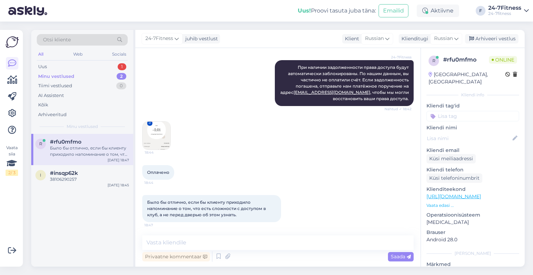
click at [195, 189] on div "Было бы отлично, если бы клиенту приходило напоминание о том, что есть сложност…" at bounding box center [277, 208] width 271 height 42
click at [152, 133] on img at bounding box center [157, 135] width 28 height 28
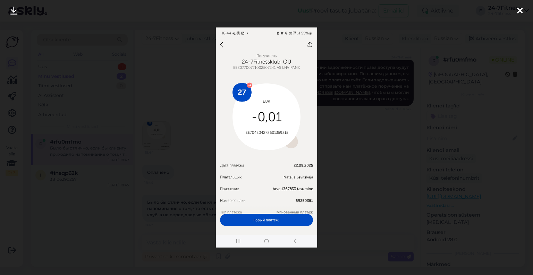
click at [152, 133] on div at bounding box center [266, 137] width 533 height 275
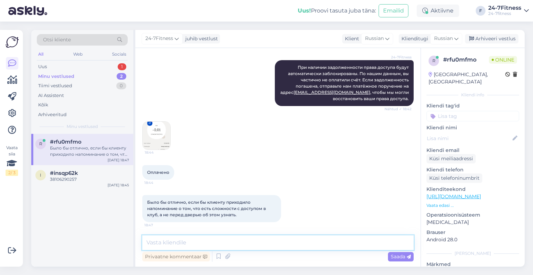
click at [172, 241] on textarea at bounding box center [277, 242] width 271 height 15
paste textarea "Мы подтверждаем, что мы активировали ваши права доступа."
type textarea "Мы подтверждаем, что мы активировали ваши права доступа."
click at [398, 256] on span "Saada" at bounding box center [401, 256] width 20 height 6
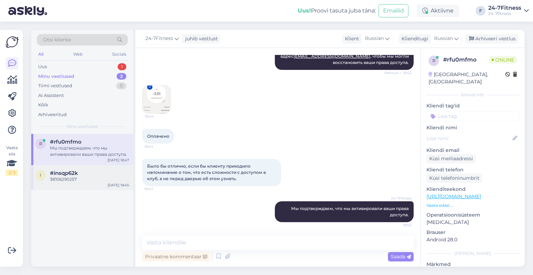
click at [63, 179] on div "38106290257" at bounding box center [89, 179] width 79 height 6
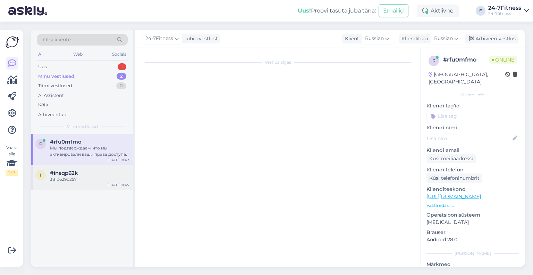
scroll to position [702, 0]
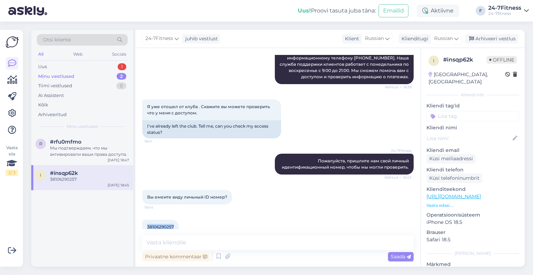
drag, startPoint x: 176, startPoint y: 212, endPoint x: 147, endPoint y: 212, distance: 28.8
click at [147, 219] on div "38106290257 18:45" at bounding box center [160, 226] width 36 height 15
copy span "38106290257"
click at [228, 247] on textarea at bounding box center [277, 242] width 271 height 15
paste textarea "Спасибо! К сожалению, наша система не отобразила, что вы пытались войти в спорт…"
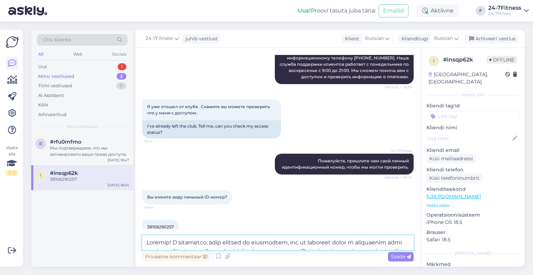
scroll to position [200, 0]
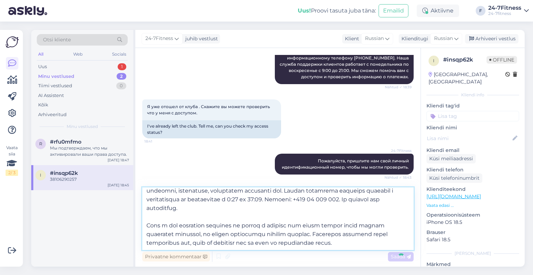
type textarea "Спасибо! К сожалению, наша система не отобразила, что вы пытались войти в спорт…"
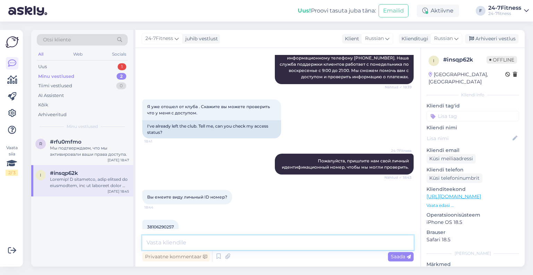
scroll to position [0, 0]
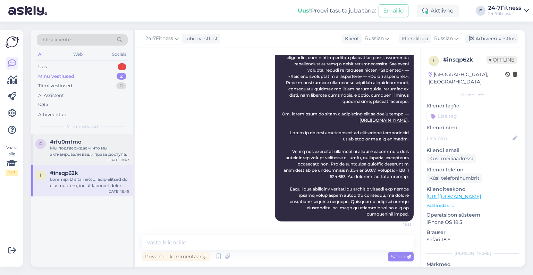
click at [86, 152] on div "Мы подтверждаем, что мы активировали ваши права доступа." at bounding box center [89, 151] width 79 height 12
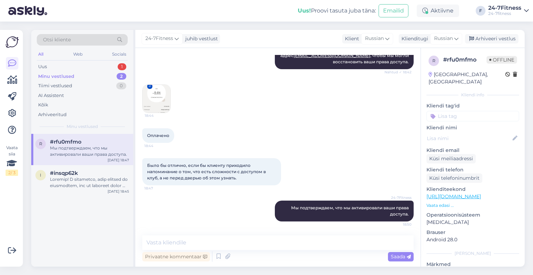
scroll to position [460, 0]
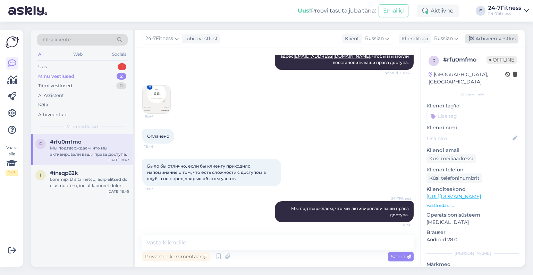
click at [498, 35] on div "Arhiveeri vestlus" at bounding box center [491, 38] width 53 height 9
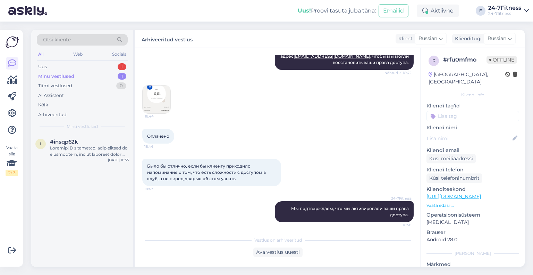
click at [108, 125] on div "Minu vestlused" at bounding box center [82, 126] width 91 height 6
click at [68, 150] on div at bounding box center [89, 151] width 79 height 12
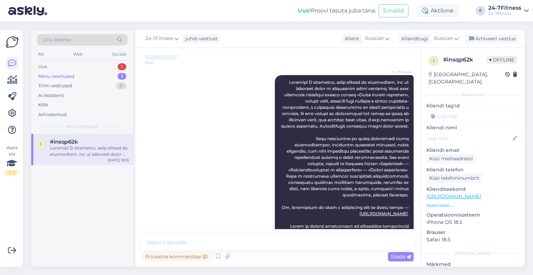
click at [421, 199] on div "i # insqp62k Offline Estonia, Tallinn Kliendi info Kliendi tag'id Kliendi nimi …" at bounding box center [473, 195] width 104 height 295
click at [421, 198] on div "i # insqp62k Offline Estonia, Tallinn Kliendi info Kliendi tag'id Kliendi nimi …" at bounding box center [473, 195] width 104 height 295
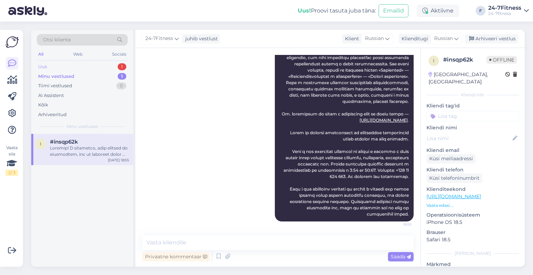
click at [49, 65] on div "Uus 1" at bounding box center [82, 67] width 91 height 10
click at [77, 145] on div "Tere! [PERSON_NAME] edastage [PERSON_NAME] nimi, isikukood ja telefoninumber, e…" at bounding box center [89, 151] width 79 height 12
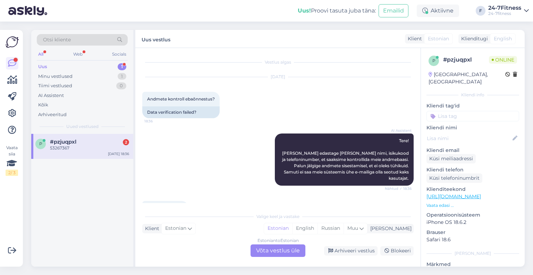
scroll to position [74, 0]
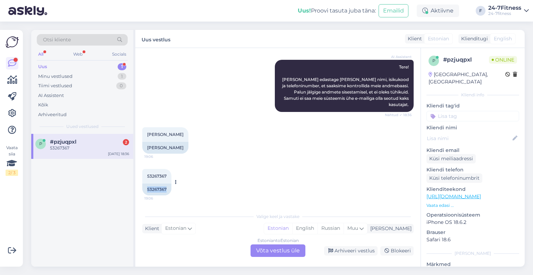
drag, startPoint x: 168, startPoint y: 187, endPoint x: 146, endPoint y: 190, distance: 21.3
click at [146, 190] on div "53267367" at bounding box center [156, 189] width 29 height 12
copy div "53267367"
click at [265, 250] on div "Estonian to Estonian Võta vestlus üle" at bounding box center [278, 250] width 55 height 12
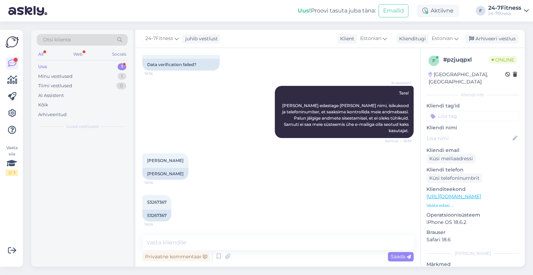
scroll to position [47, 0]
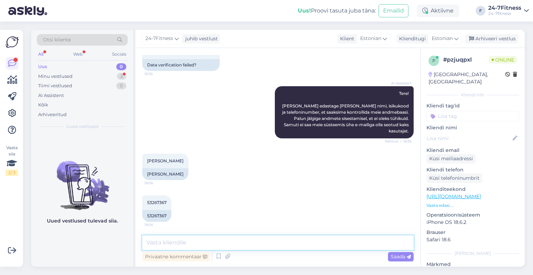
click at [221, 239] on textarea at bounding box center [277, 242] width 271 height 15
paste textarea "hvingija@gmail.com"
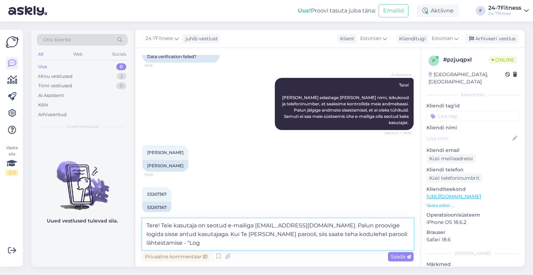
scroll to position [65, 0]
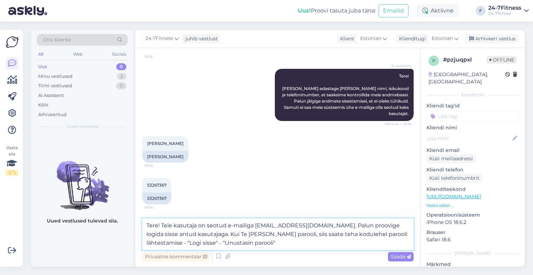
type textarea "Tere! Teie kasutaja on seotud e-mailiga hvingija@gmail.com. Palun proovige logi…"
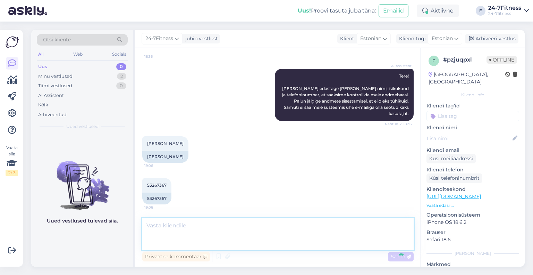
scroll to position [96, 0]
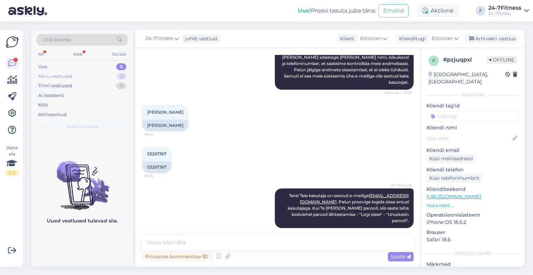
click at [61, 72] on div "Minu vestlused 2" at bounding box center [82, 76] width 91 height 10
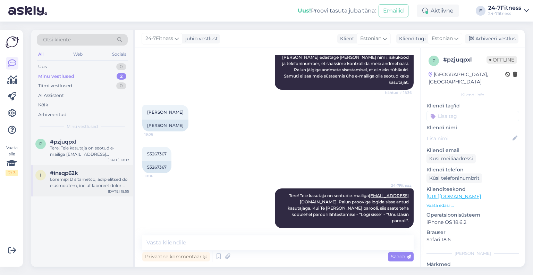
click at [61, 173] on span "#insqp62k" at bounding box center [64, 173] width 28 height 6
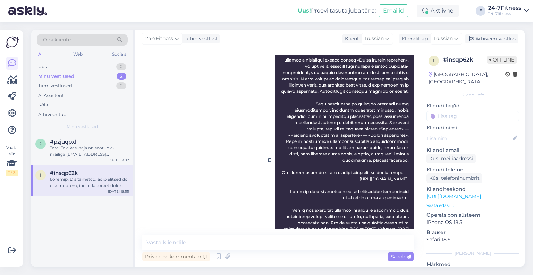
scroll to position [988, 0]
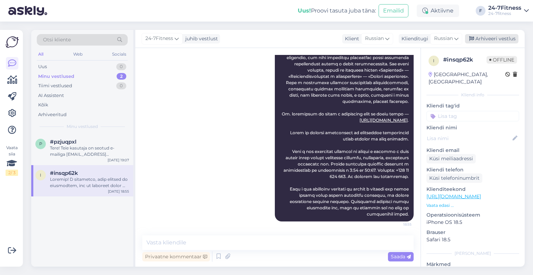
click at [494, 36] on div "Arhiveeri vestlus" at bounding box center [491, 38] width 53 height 9
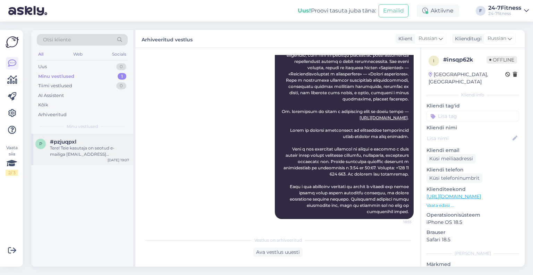
click at [82, 143] on div "#pzjuqpxl" at bounding box center [89, 141] width 79 height 6
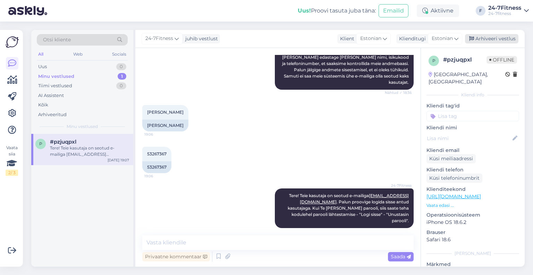
click at [500, 36] on div "Arhiveeri vestlus" at bounding box center [491, 38] width 53 height 9
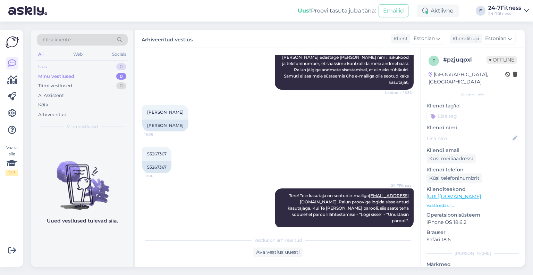
click at [81, 64] on div "Uus 0" at bounding box center [82, 67] width 91 height 10
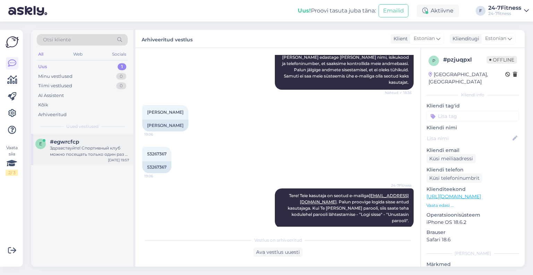
click at [88, 146] on div "Здравствуйте! Спортивный клуб можно посещать только один раз в день. Если вы сл…" at bounding box center [89, 151] width 79 height 12
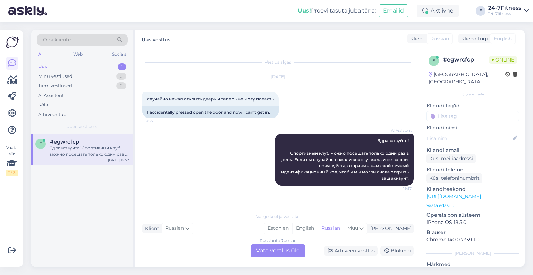
scroll to position [0, 0]
drag, startPoint x: 164, startPoint y: 97, endPoint x: 222, endPoint y: 100, distance: 58.0
click at [222, 100] on span "случайно нажал открыть дверь и теперь не могу попасть" at bounding box center [210, 98] width 127 height 5
click at [243, 100] on span "случайно нажал открыть дверь и теперь не могу попасть" at bounding box center [210, 98] width 127 height 5
drag, startPoint x: 252, startPoint y: 100, endPoint x: 201, endPoint y: 97, distance: 50.8
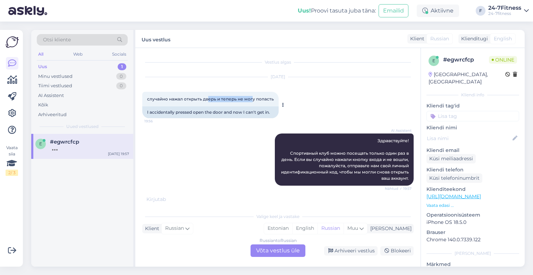
click at [201, 97] on span "случайно нажал открыть дверь и теперь не могу попасть" at bounding box center [210, 98] width 127 height 5
drag, startPoint x: 186, startPoint y: 96, endPoint x: 232, endPoint y: 100, distance: 46.0
click at [230, 100] on span "случайно нажал открыть дверь и теперь не могу попасть" at bounding box center [210, 98] width 127 height 5
click at [232, 100] on span "случайно нажал открыть дверь и теперь не могу попасть" at bounding box center [210, 98] width 127 height 5
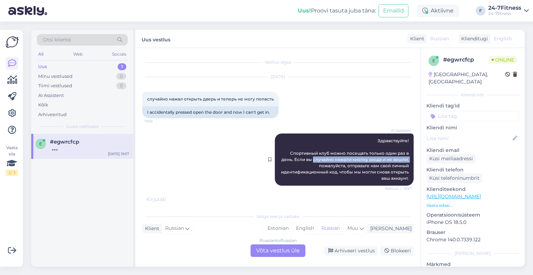
drag, startPoint x: 312, startPoint y: 165, endPoint x: 313, endPoint y: 154, distance: 10.8
click at [313, 154] on div "AI Assistent Здравствуйте! Спортивный клуб можно посещать только один раз в ден…" at bounding box center [344, 159] width 139 height 52
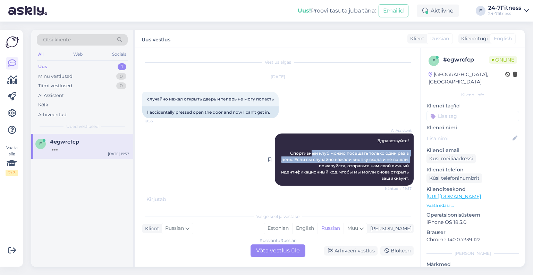
click at [313, 154] on span "Здравствуйте! Спортивный клуб можно посещать только один раз в день. Если вы сл…" at bounding box center [345, 159] width 129 height 43
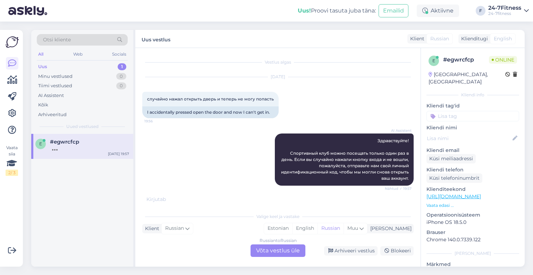
scroll to position [32, 0]
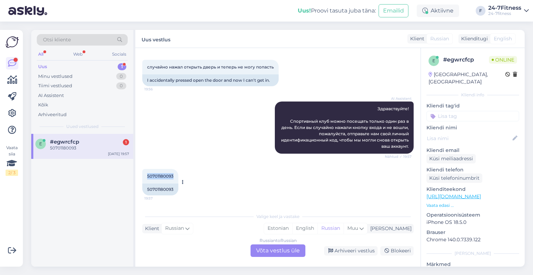
drag, startPoint x: 175, startPoint y: 174, endPoint x: 147, endPoint y: 172, distance: 27.5
click at [147, 172] on div "50701180093 19:57" at bounding box center [160, 176] width 36 height 15
copy span "50701180093"
drag, startPoint x: 165, startPoint y: 176, endPoint x: 170, endPoint y: 179, distance: 6.3
click at [170, 179] on div "50701180093 19:57" at bounding box center [160, 176] width 36 height 15
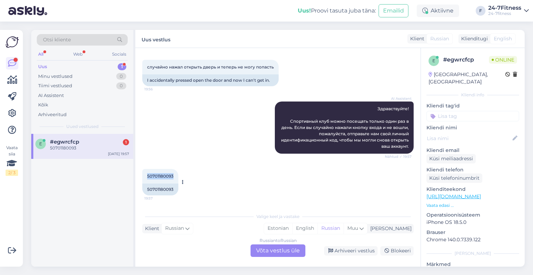
copy span "50701180093"
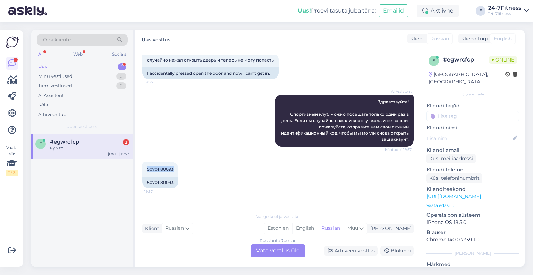
scroll to position [74, 0]
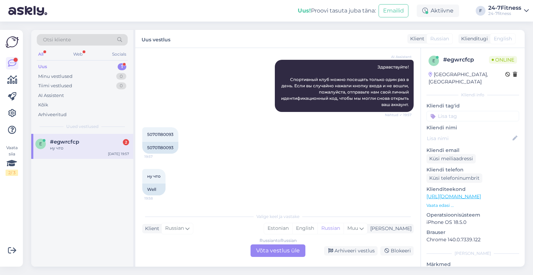
click at [279, 248] on div "Russian to Russian Võta vestlus üle" at bounding box center [278, 250] width 55 height 12
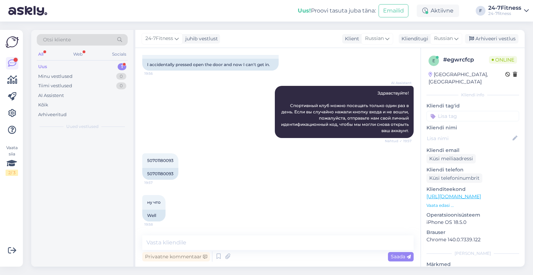
scroll to position [47, 0]
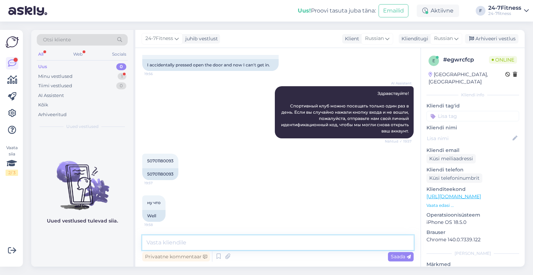
click at [175, 239] on textarea at bounding box center [277, 242] width 271 height 15
paste textarea "Спасибо! Попробуйте войти ещё раз через минуту."
type textarea "Спасибо! Попробуйте войти ещё раз через минуту."
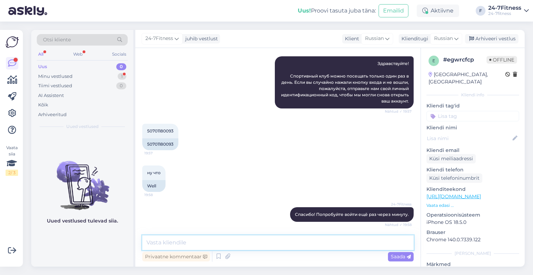
scroll to position [107, 0]
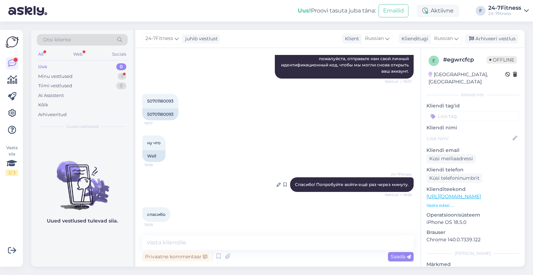
click at [371, 182] on span "Спасибо! Попробуйте войти ещё раз через минуту." at bounding box center [352, 184] width 114 height 5
click at [505, 39] on div "Arhiveeri vestlus" at bounding box center [491, 38] width 53 height 9
